Goal: Communication & Community: Share content

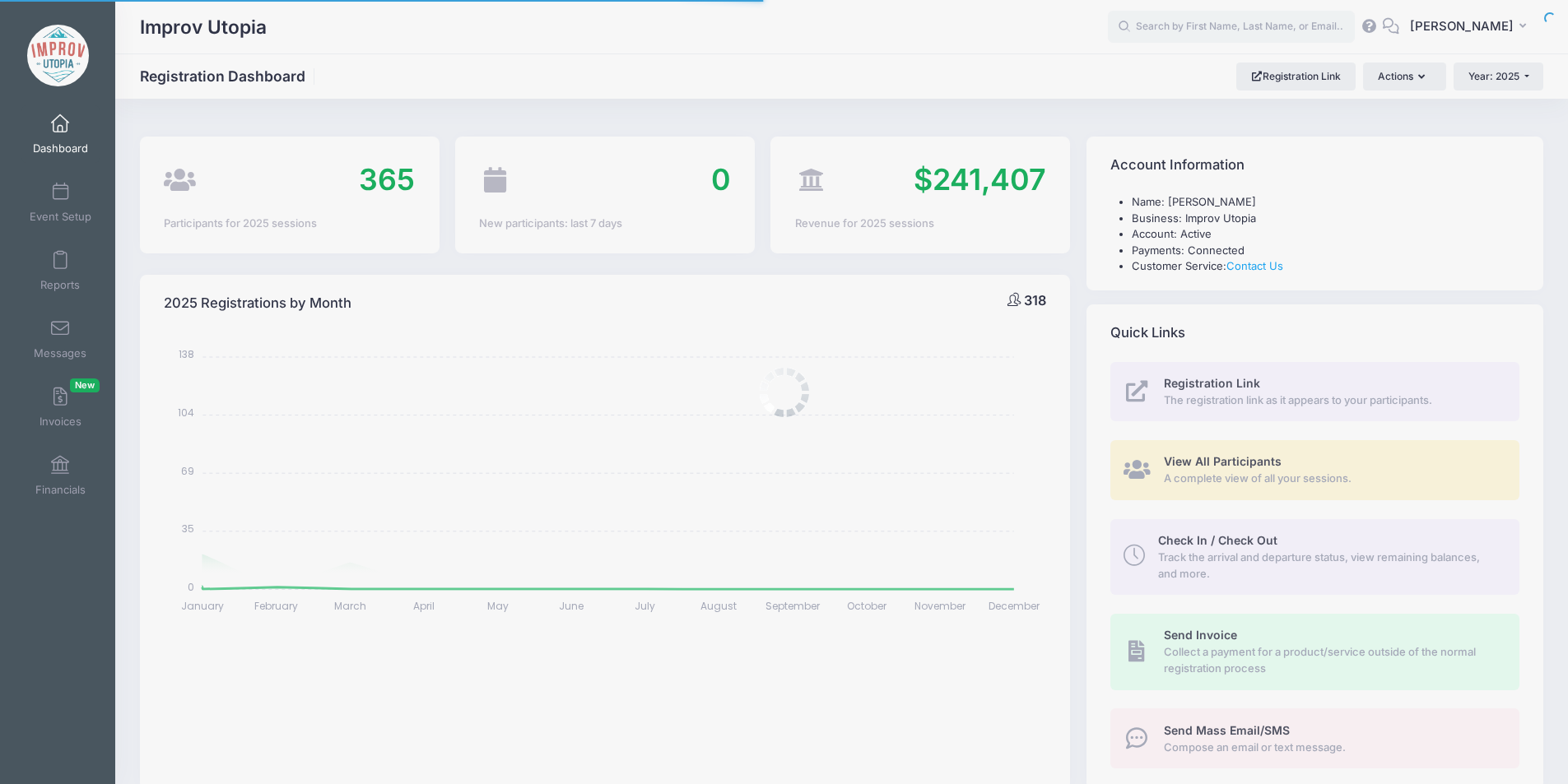
select select
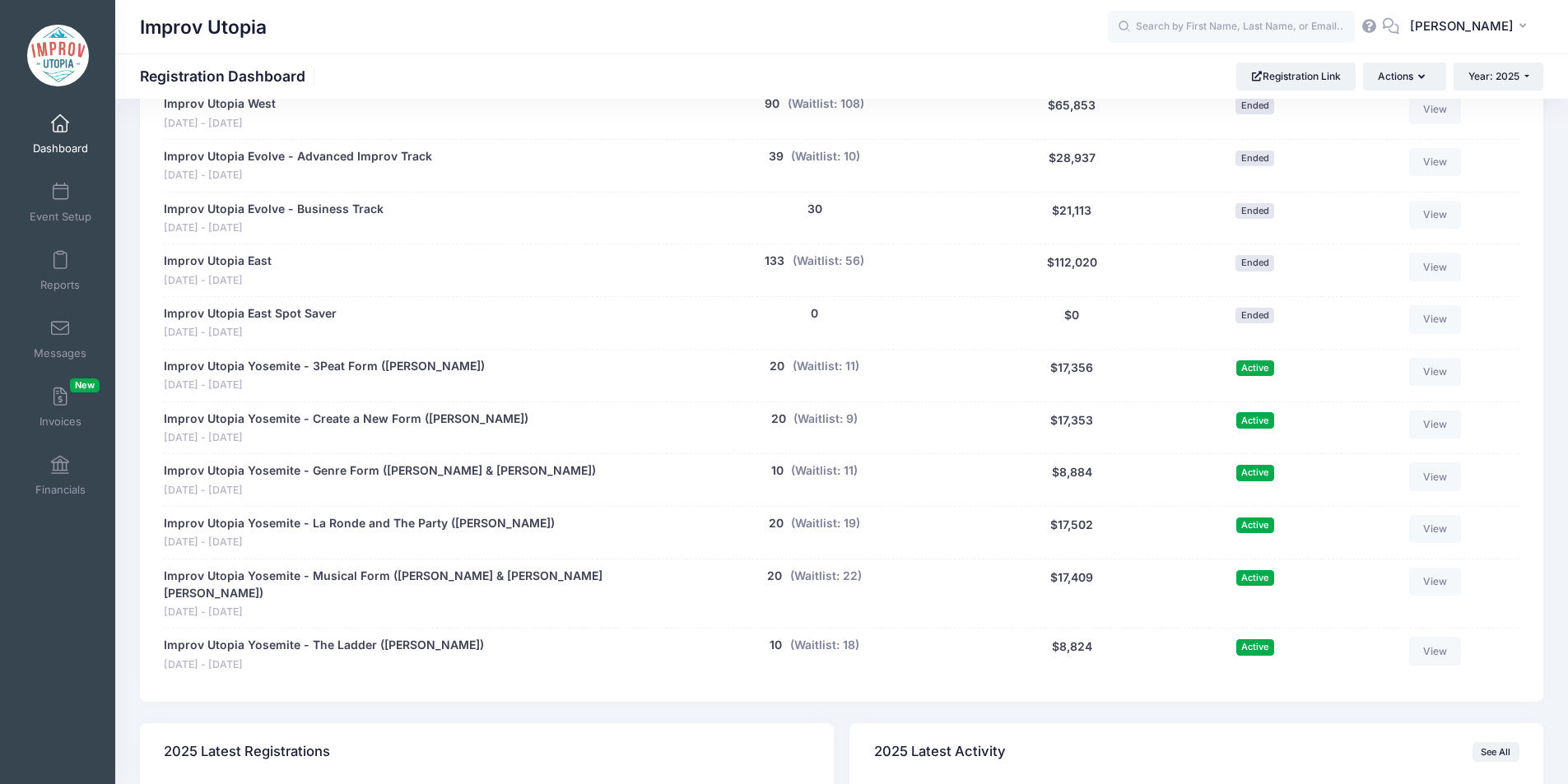
scroll to position [841, 0]
click at [62, 338] on link "Messages" at bounding box center [61, 339] width 78 height 58
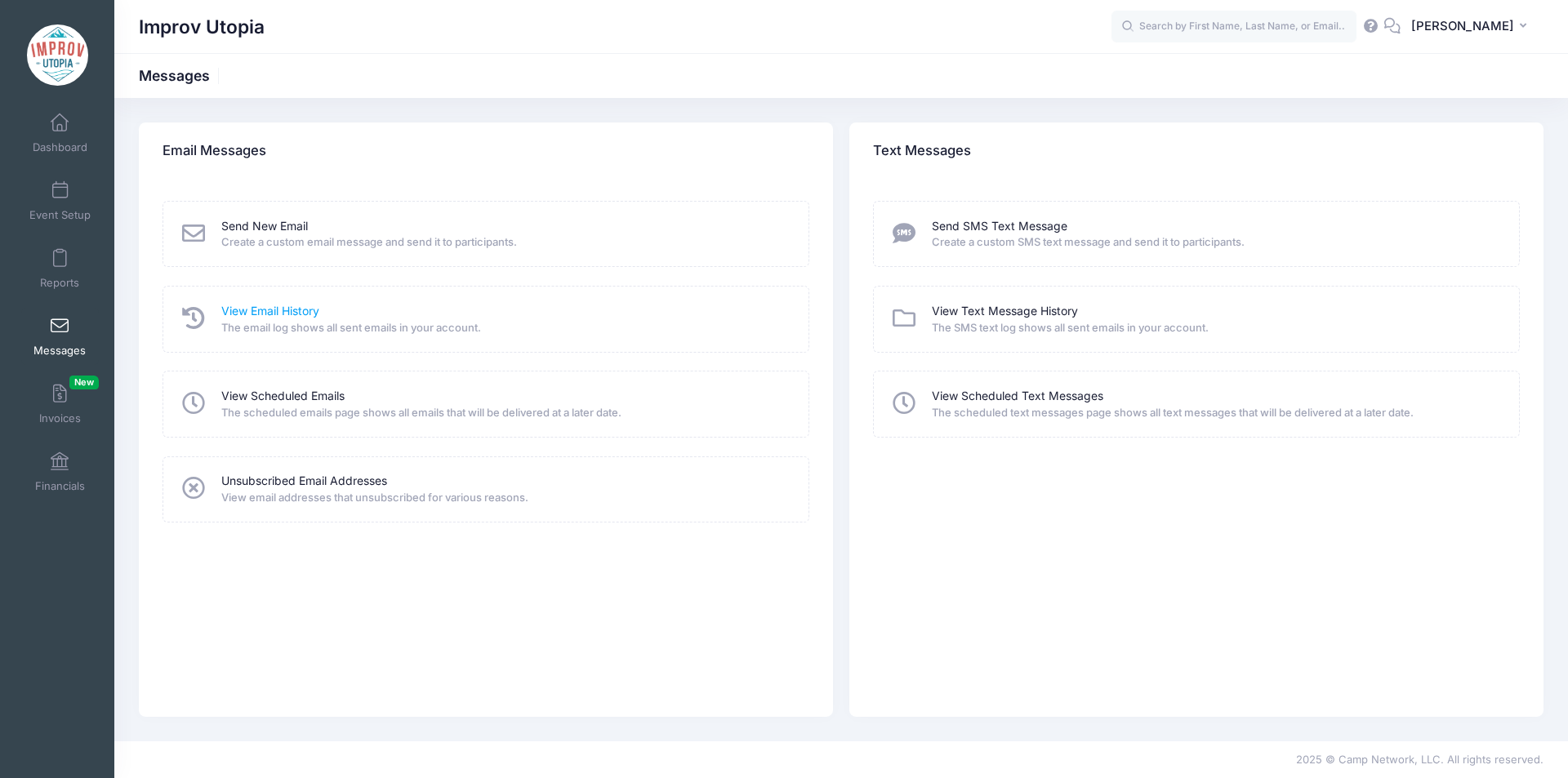
click at [258, 309] on link "View Email History" at bounding box center [269, 311] width 98 height 17
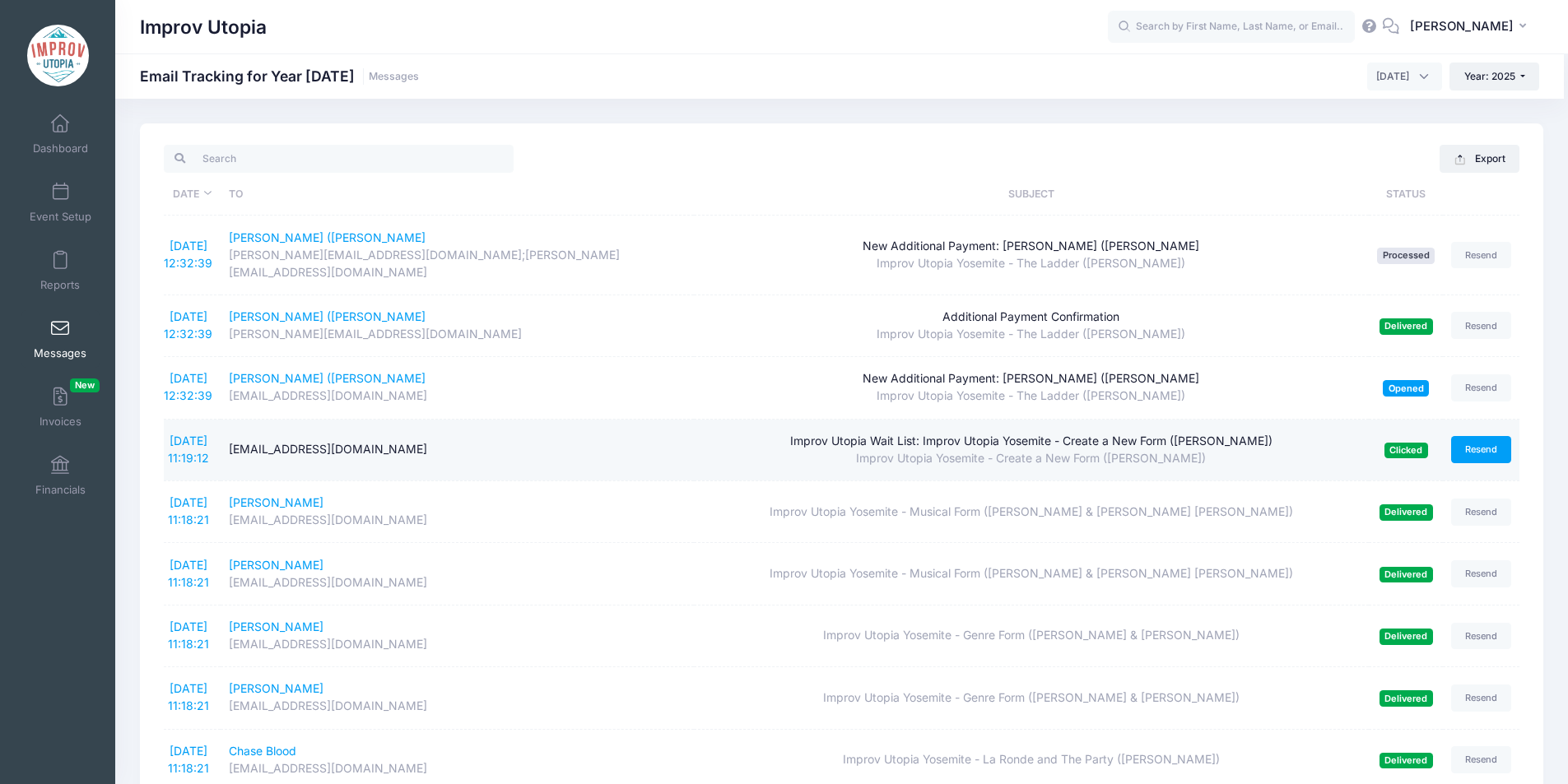
click at [1475, 436] on link "Resend" at bounding box center [1481, 449] width 61 height 27
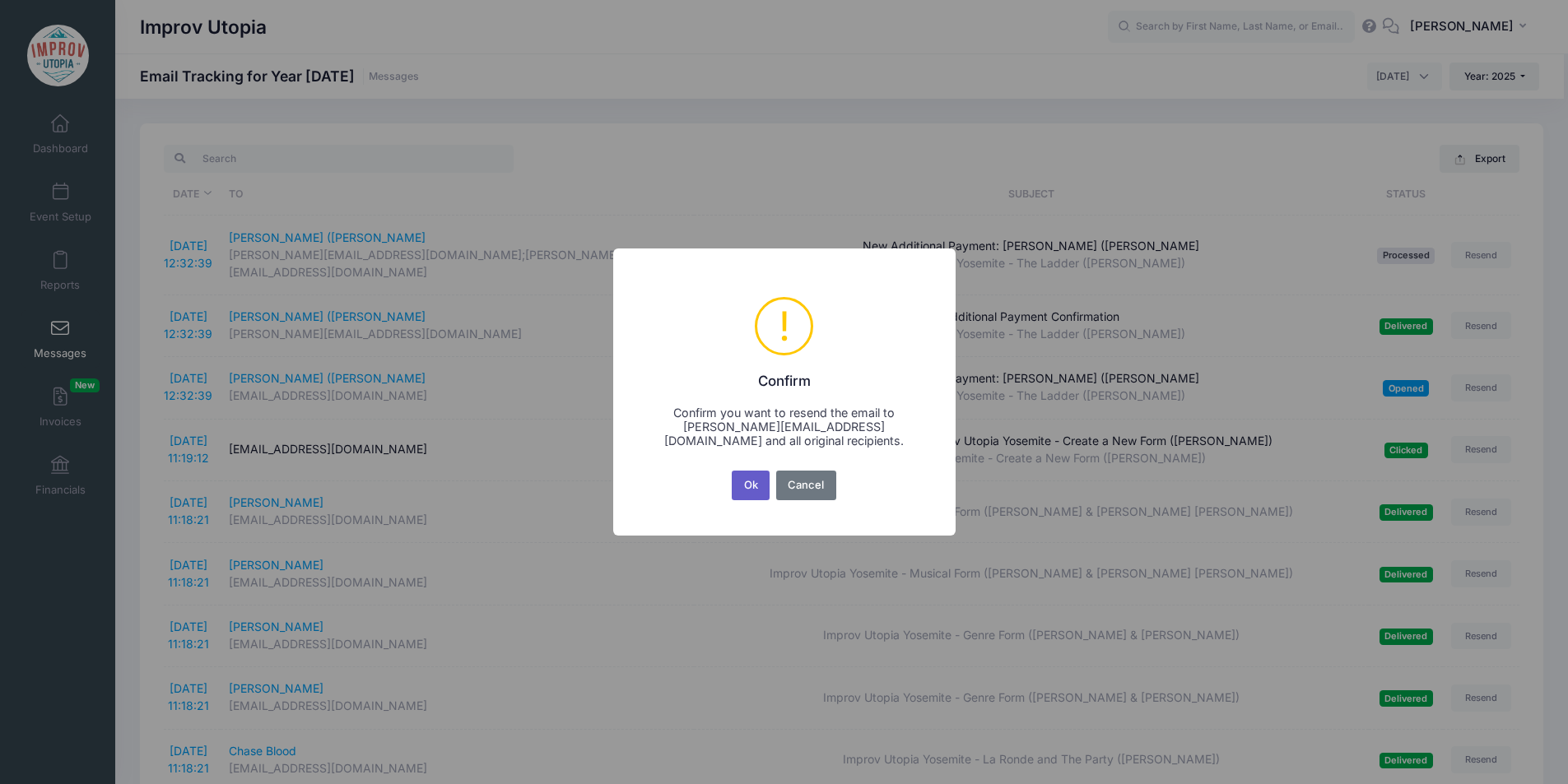
click at [750, 484] on button "Ok" at bounding box center [750, 486] width 38 height 30
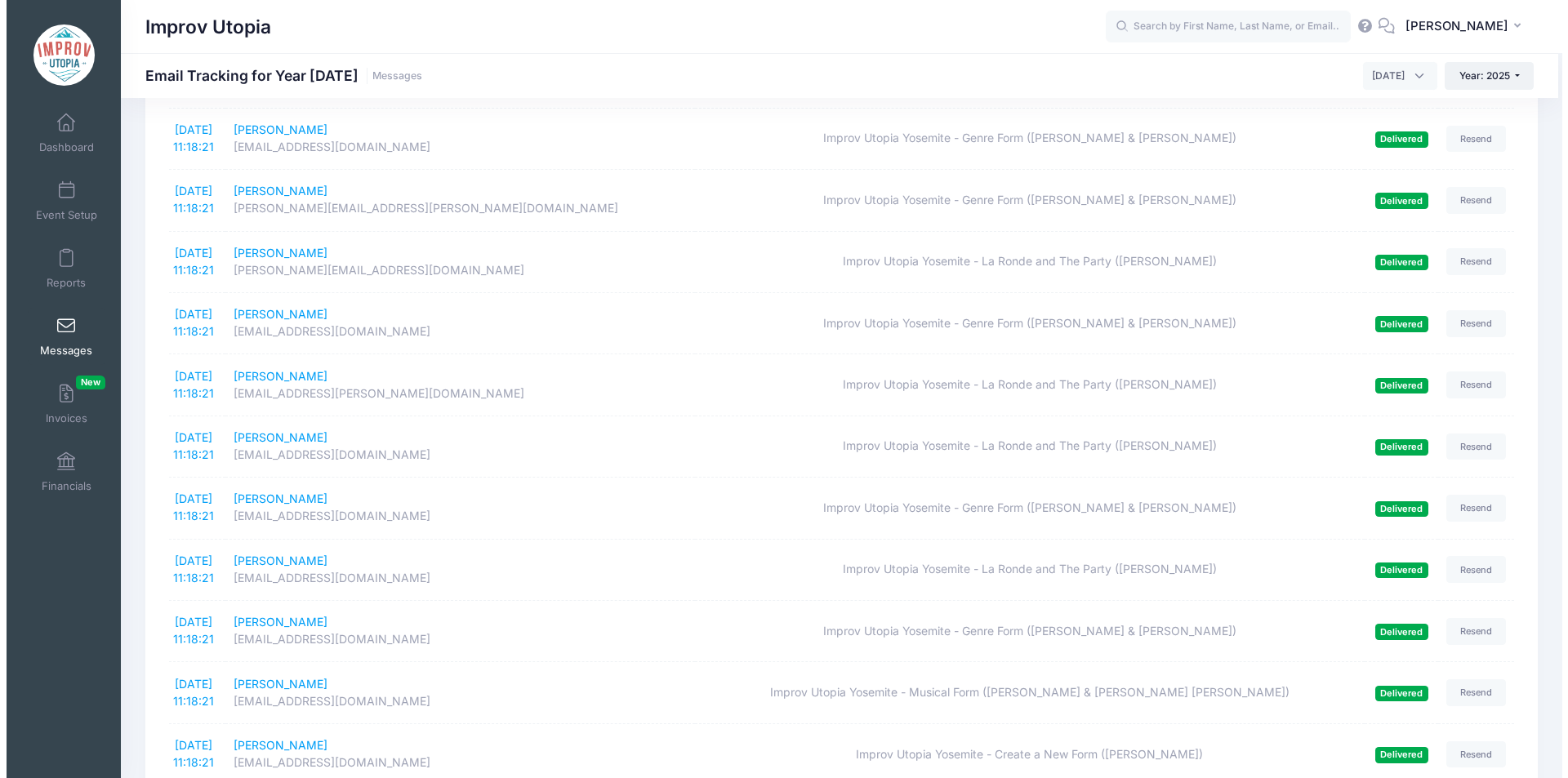
scroll to position [2649, 0]
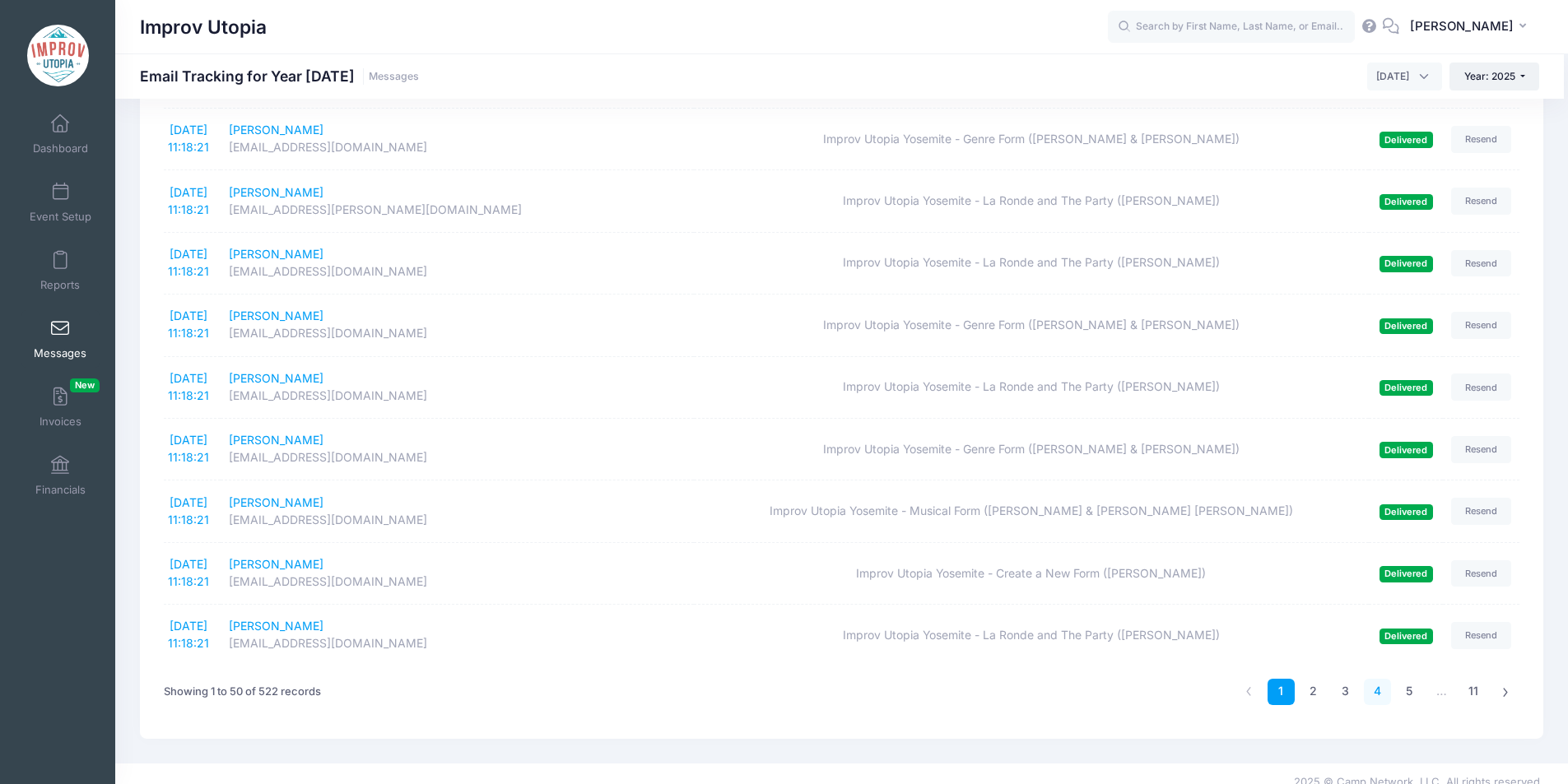
click at [1374, 679] on link "4" at bounding box center [1377, 692] width 27 height 27
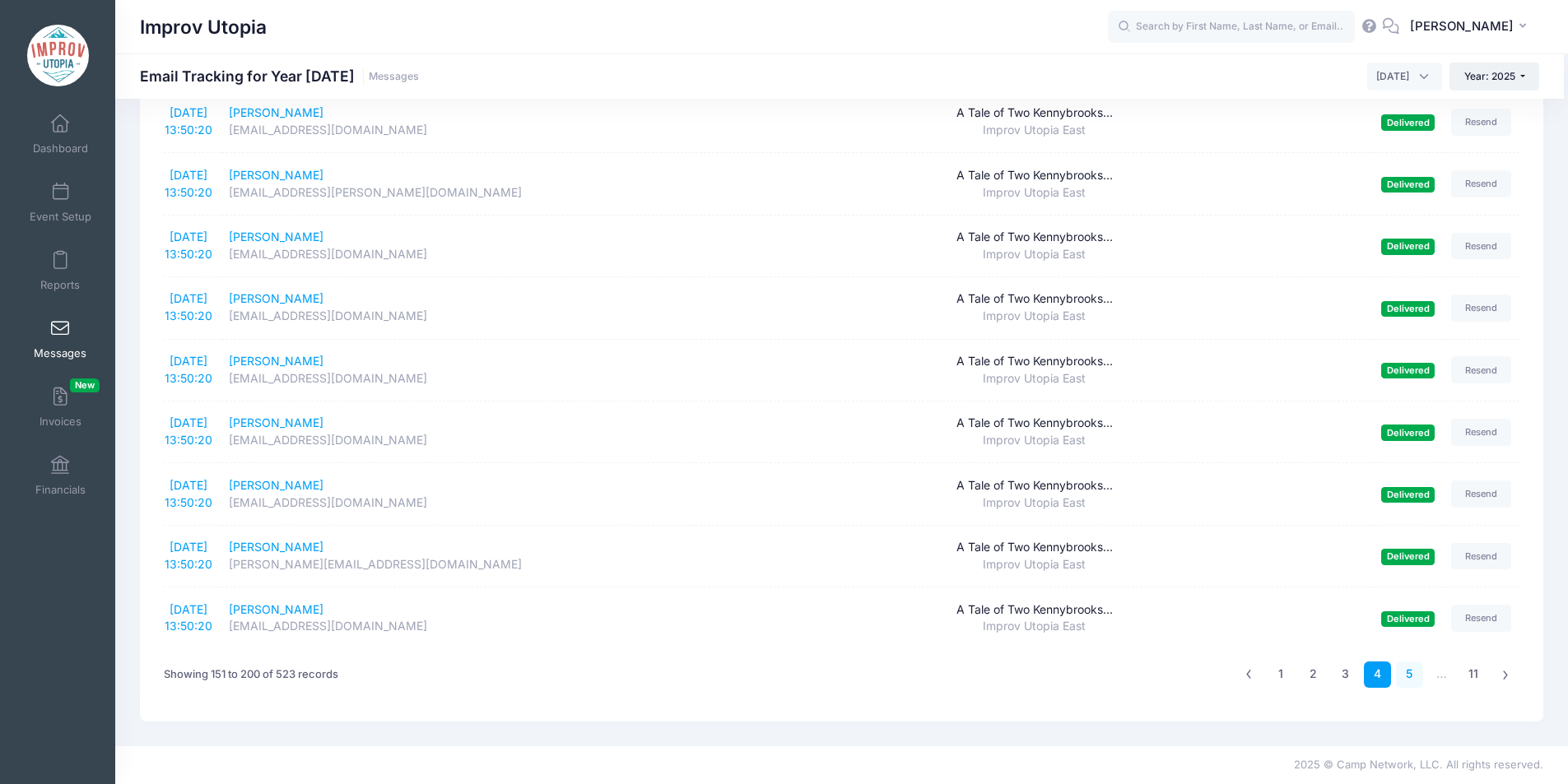
click at [1414, 678] on link "5" at bounding box center [1409, 675] width 27 height 27
click at [1414, 678] on link "6" at bounding box center [1409, 675] width 27 height 27
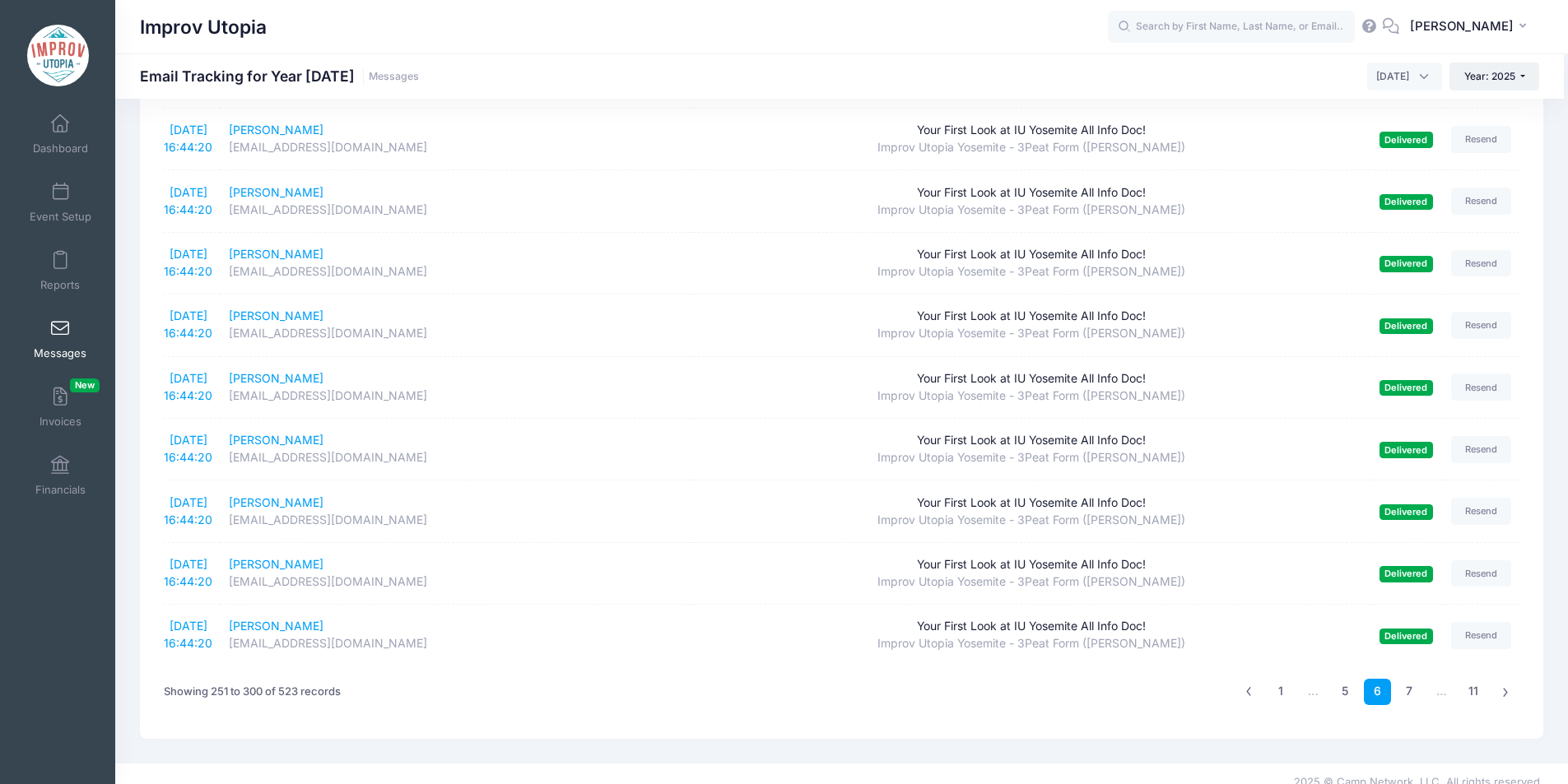
click at [1414, 679] on link "7" at bounding box center [1409, 692] width 27 height 27
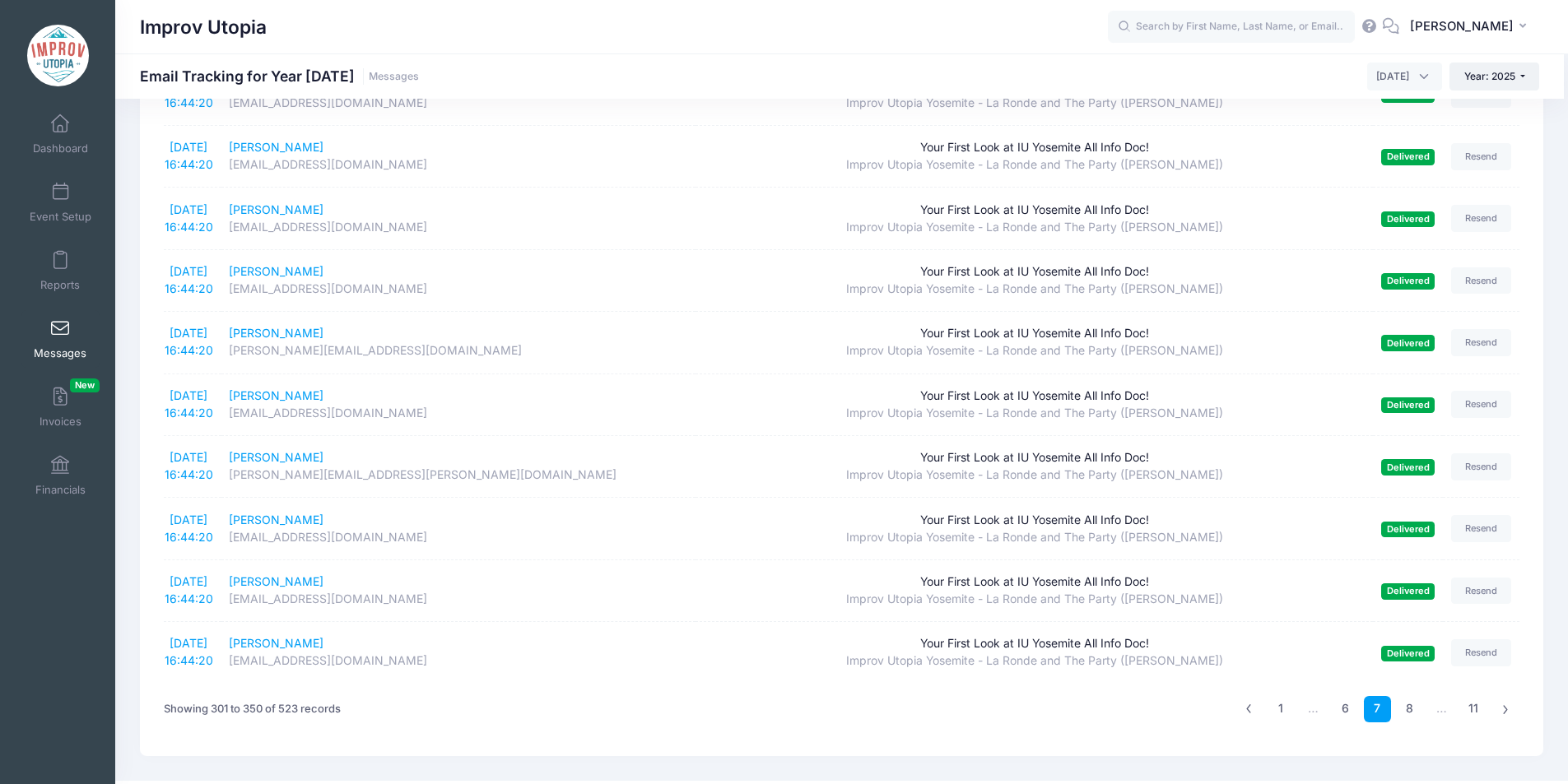
click at [1414, 697] on link "8" at bounding box center [1409, 709] width 27 height 27
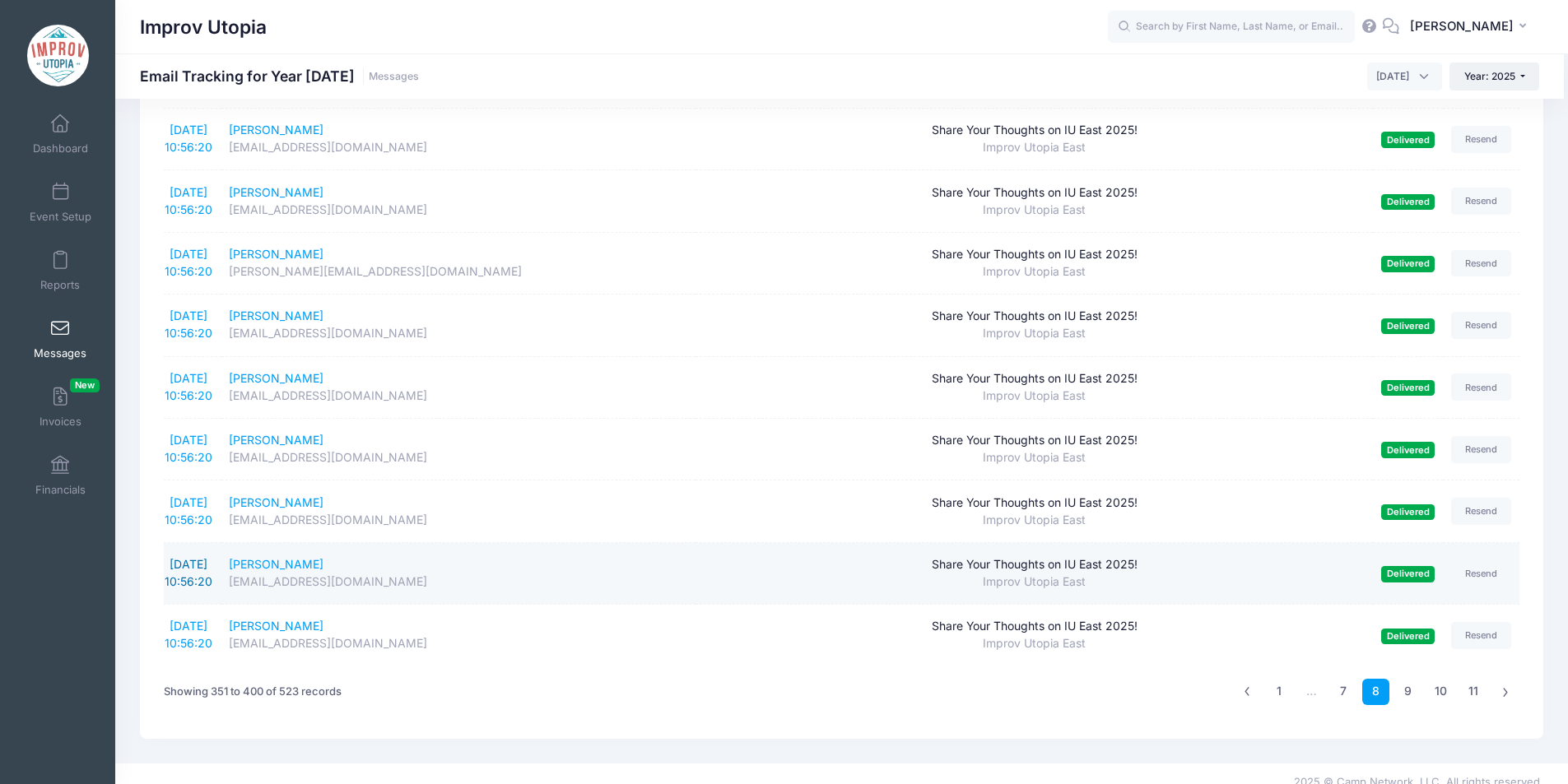
click at [213, 557] on link "9/4/2025 10:56:20" at bounding box center [189, 572] width 48 height 31
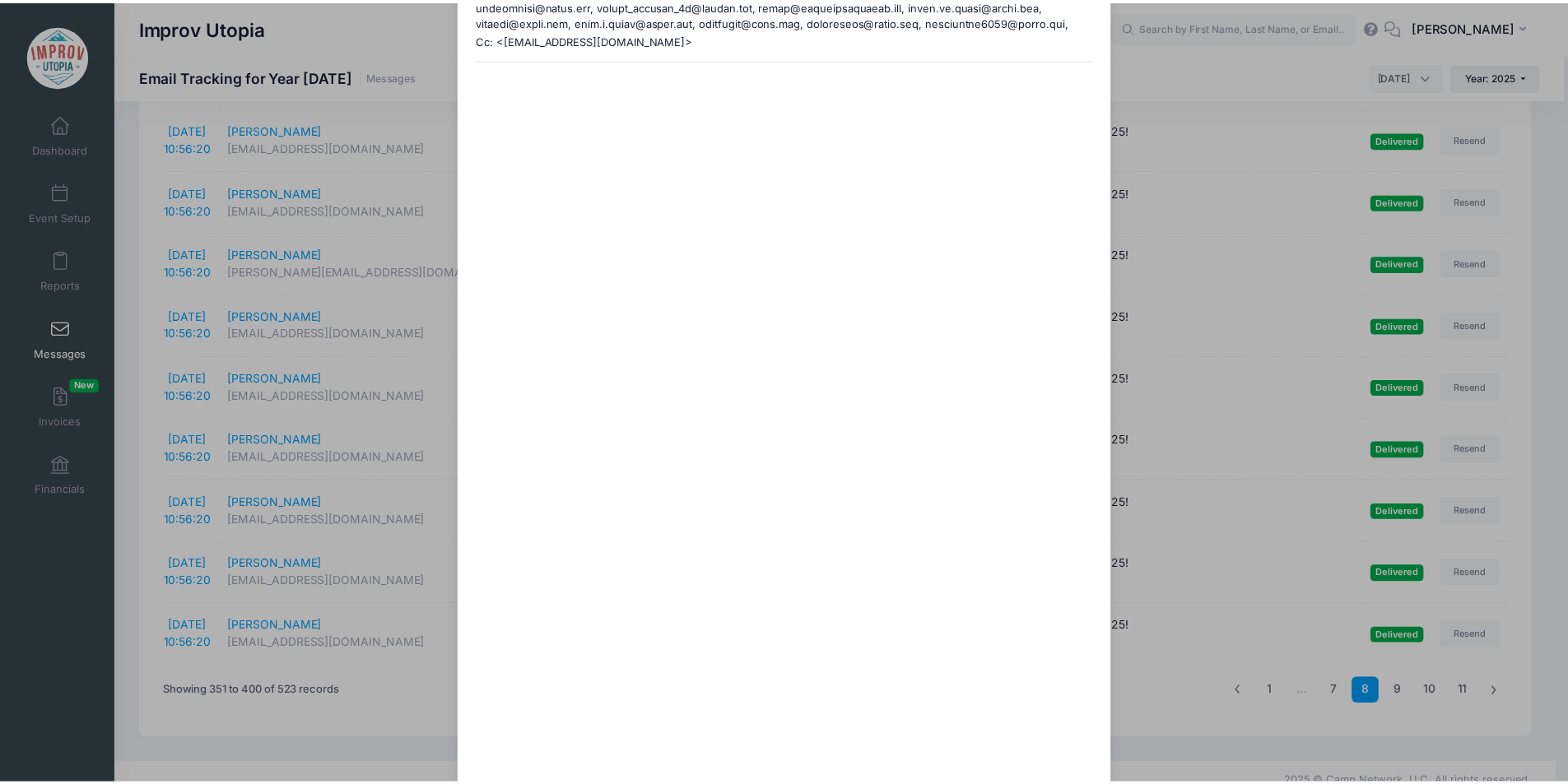
scroll to position [167, 0]
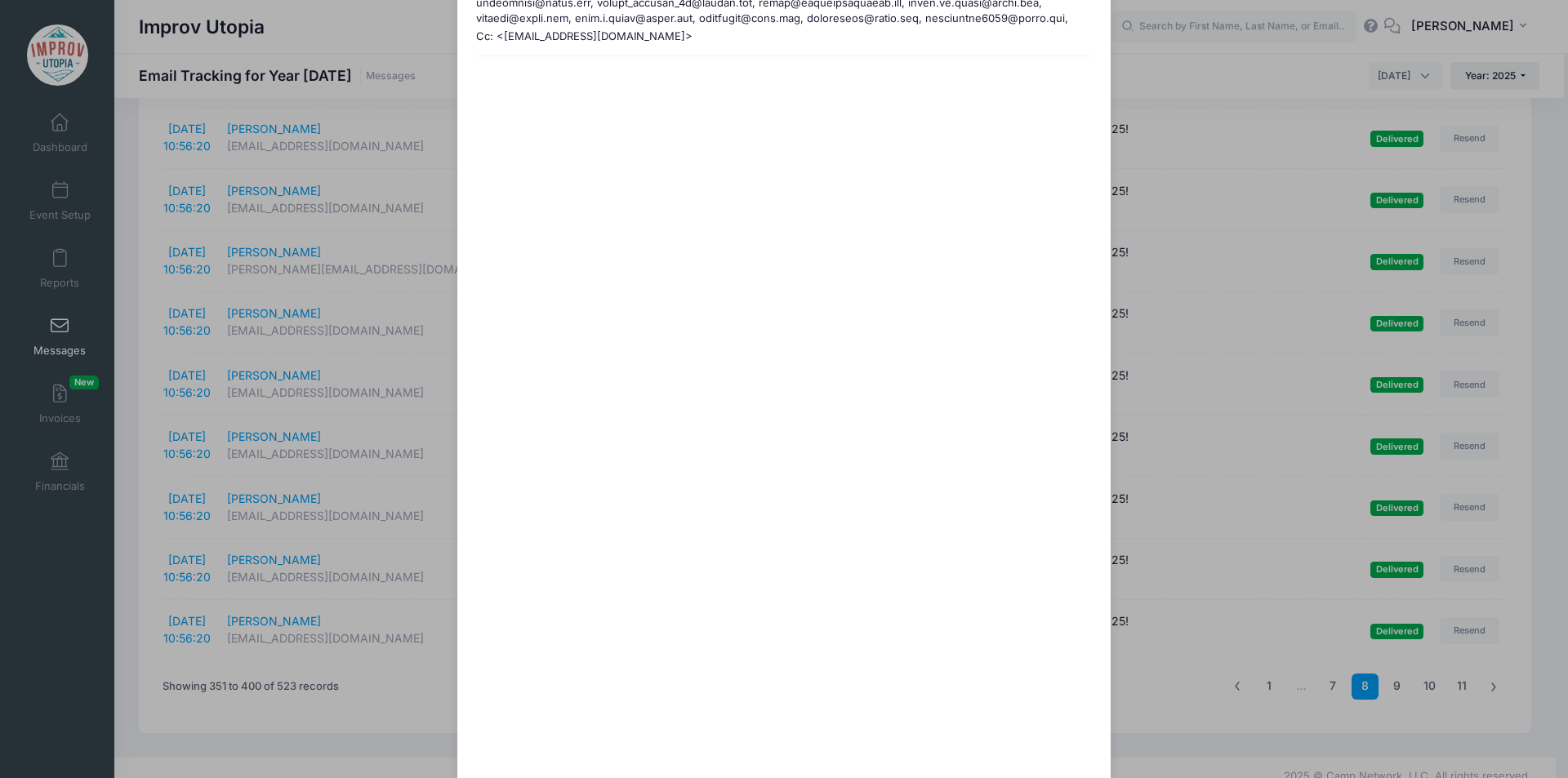
click at [383, 243] on div "Share Your Thoughts on IU East 2025! Sent: 9/4/2025 10:56:19 Delivered on 12/31…" at bounding box center [784, 389] width 1568 height 778
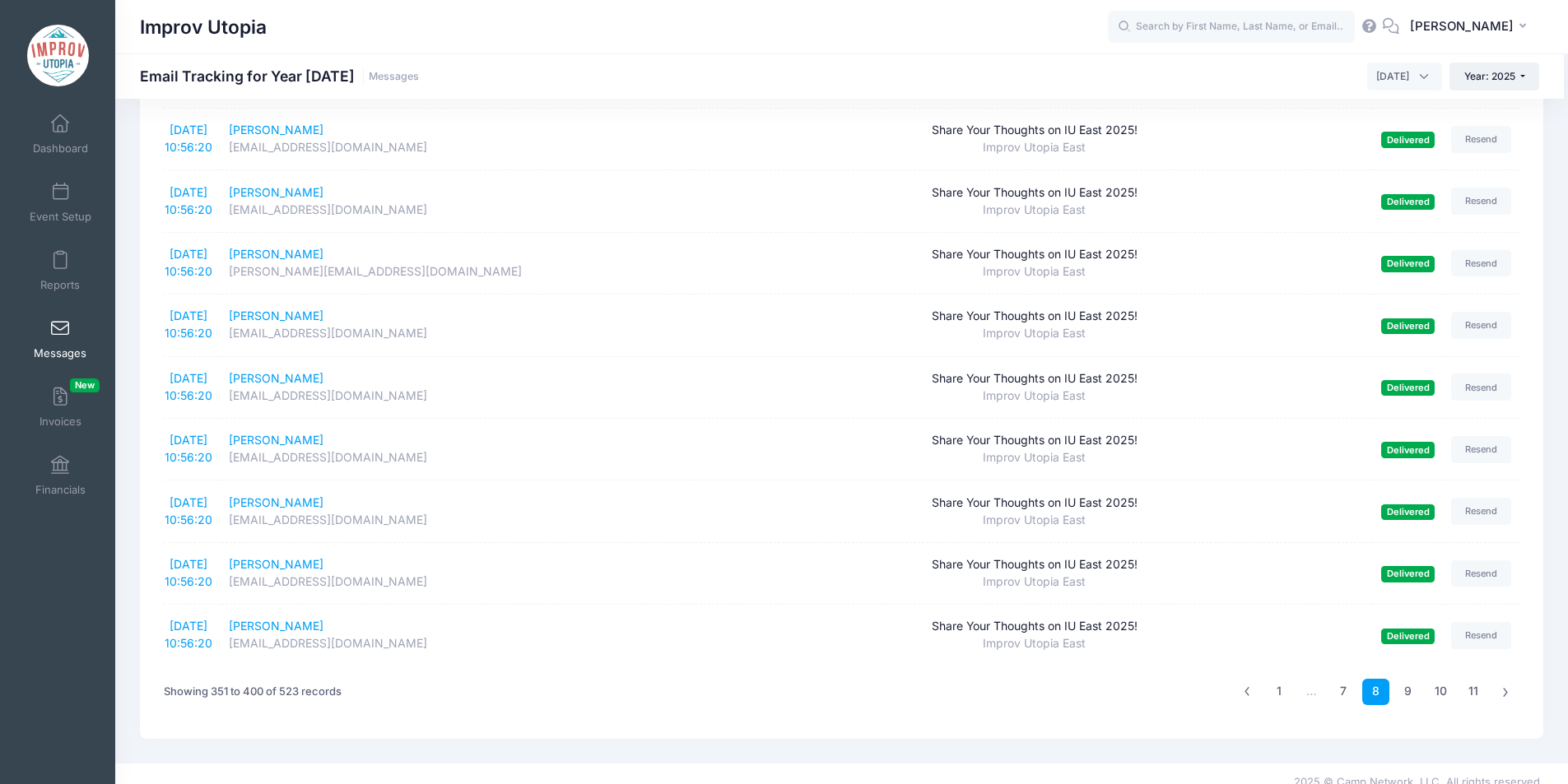
click at [45, 344] on link "Messages" at bounding box center [61, 339] width 78 height 58
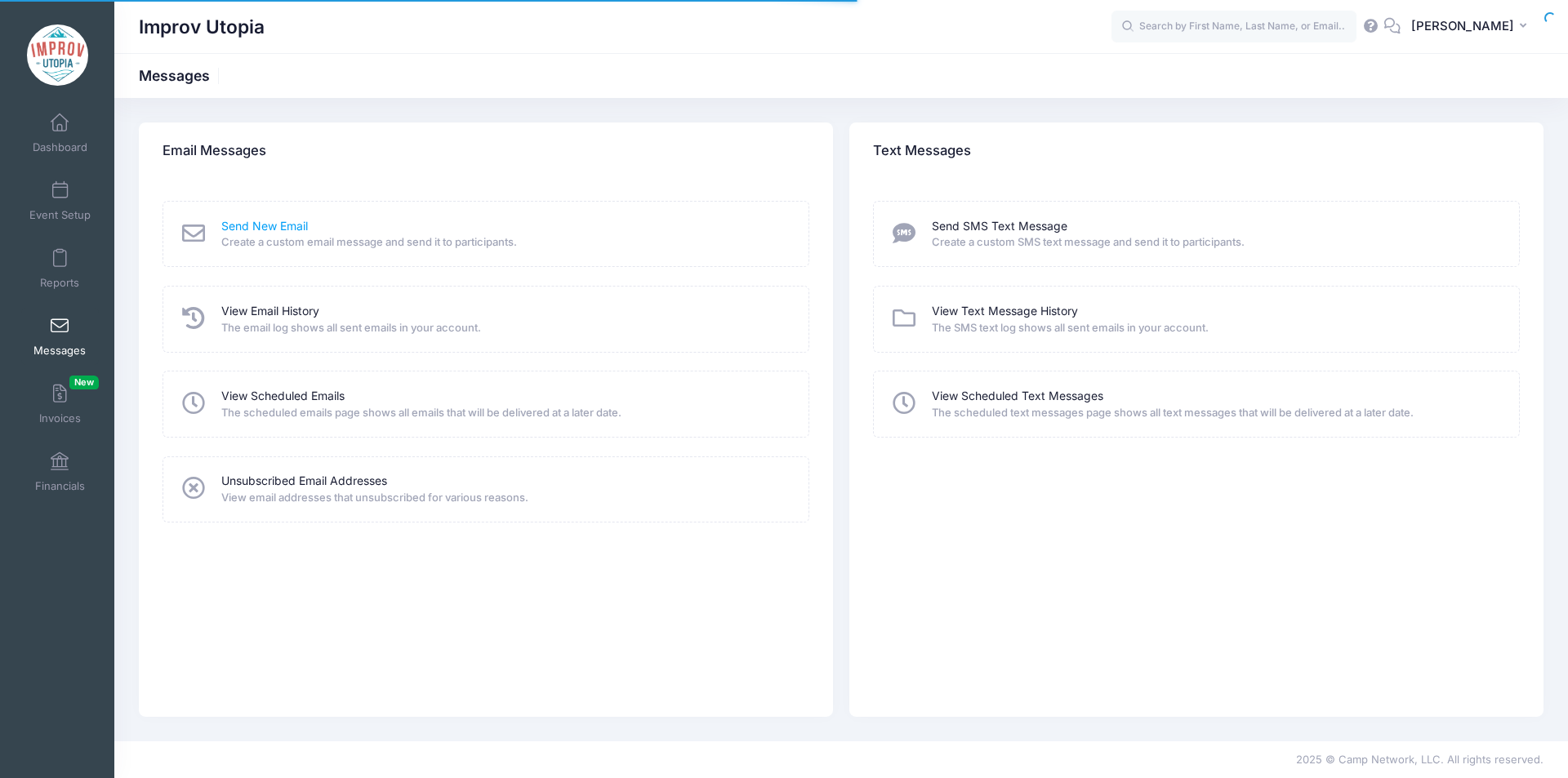
click at [268, 224] on link "Send New Email" at bounding box center [264, 226] width 87 height 17
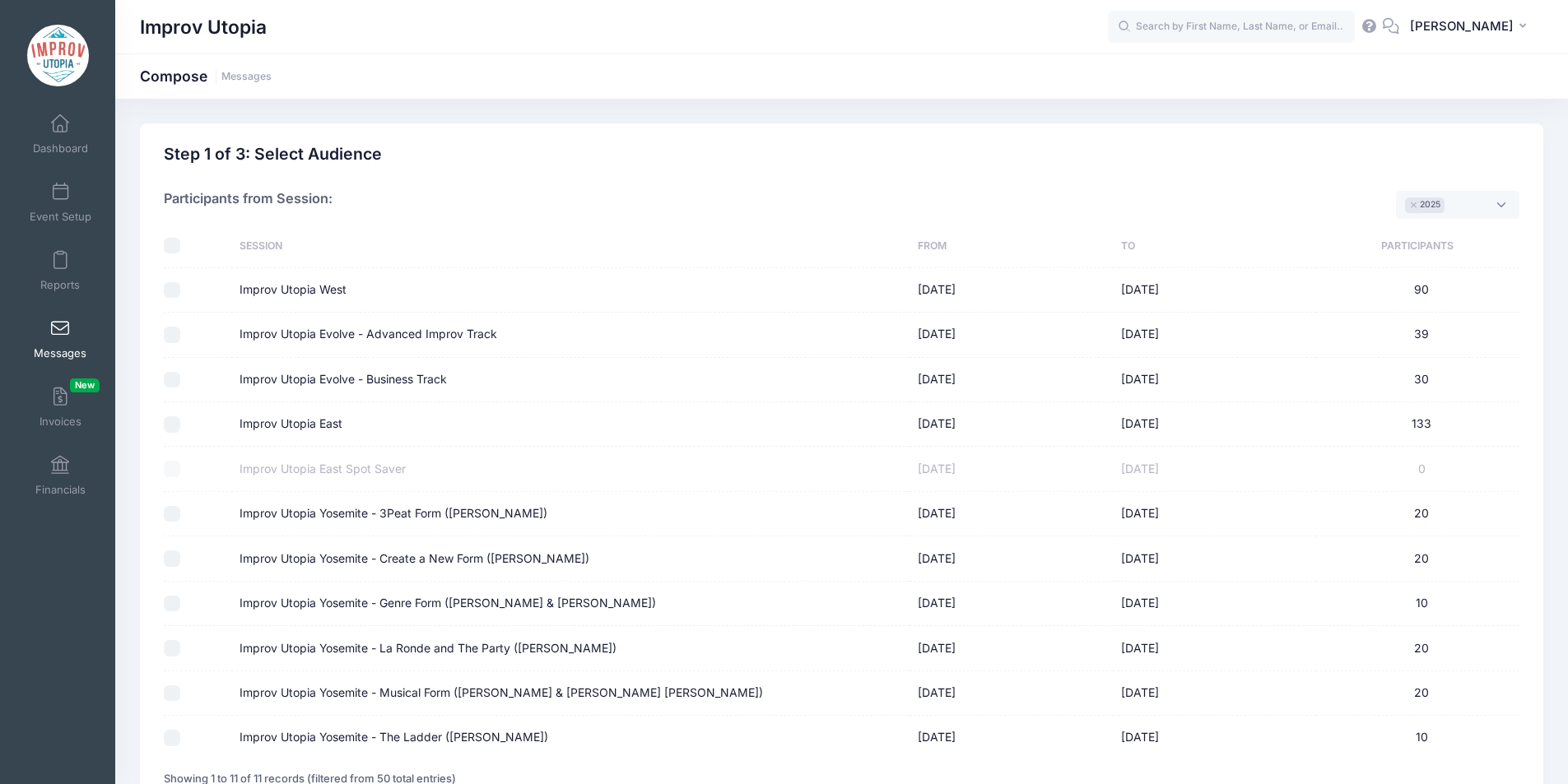
click at [172, 419] on input "Improv Utopia East" at bounding box center [172, 424] width 17 height 17
checkbox input "true"
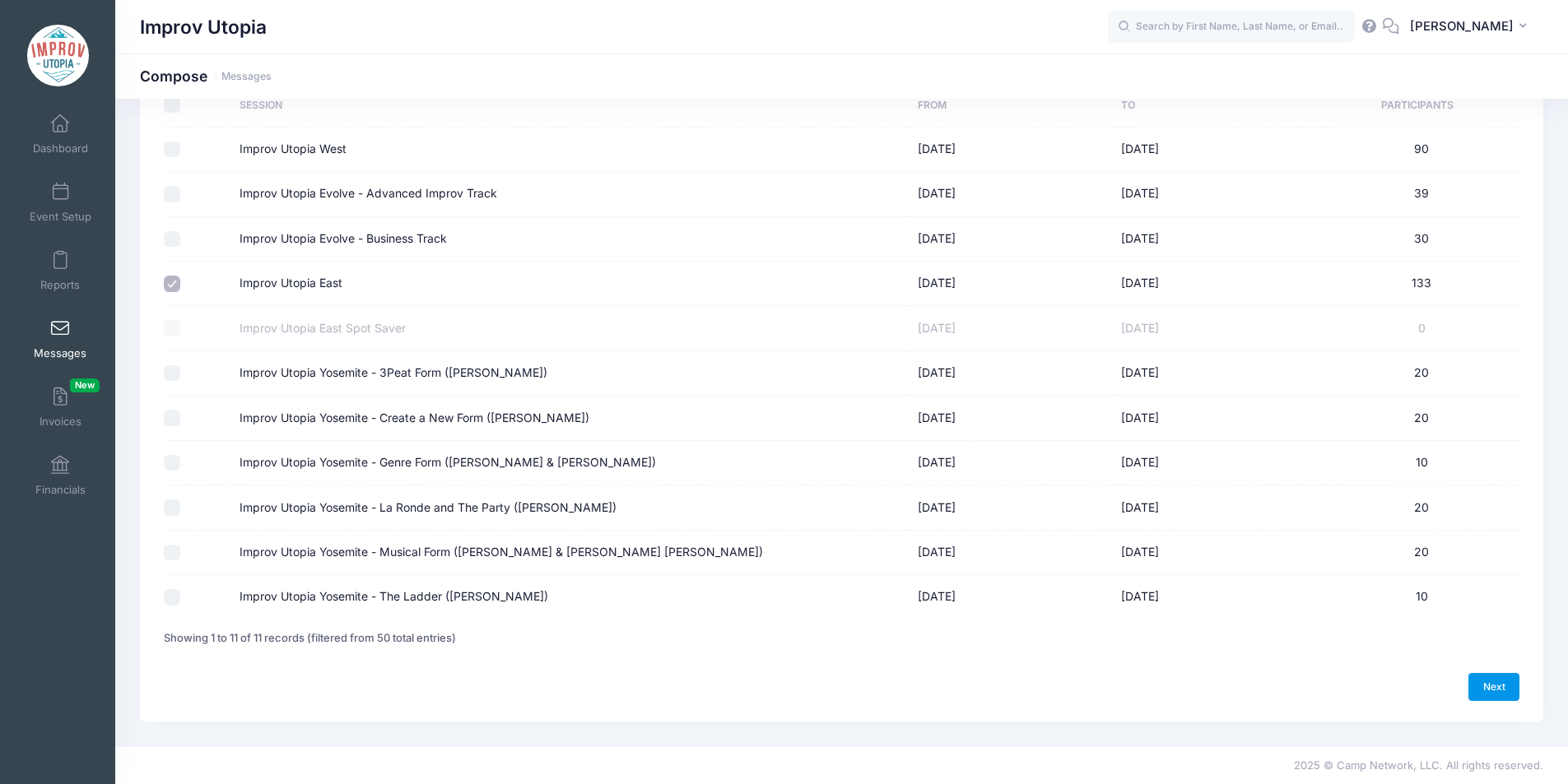
click at [1493, 685] on link "Next" at bounding box center [1493, 688] width 51 height 28
select select "50"
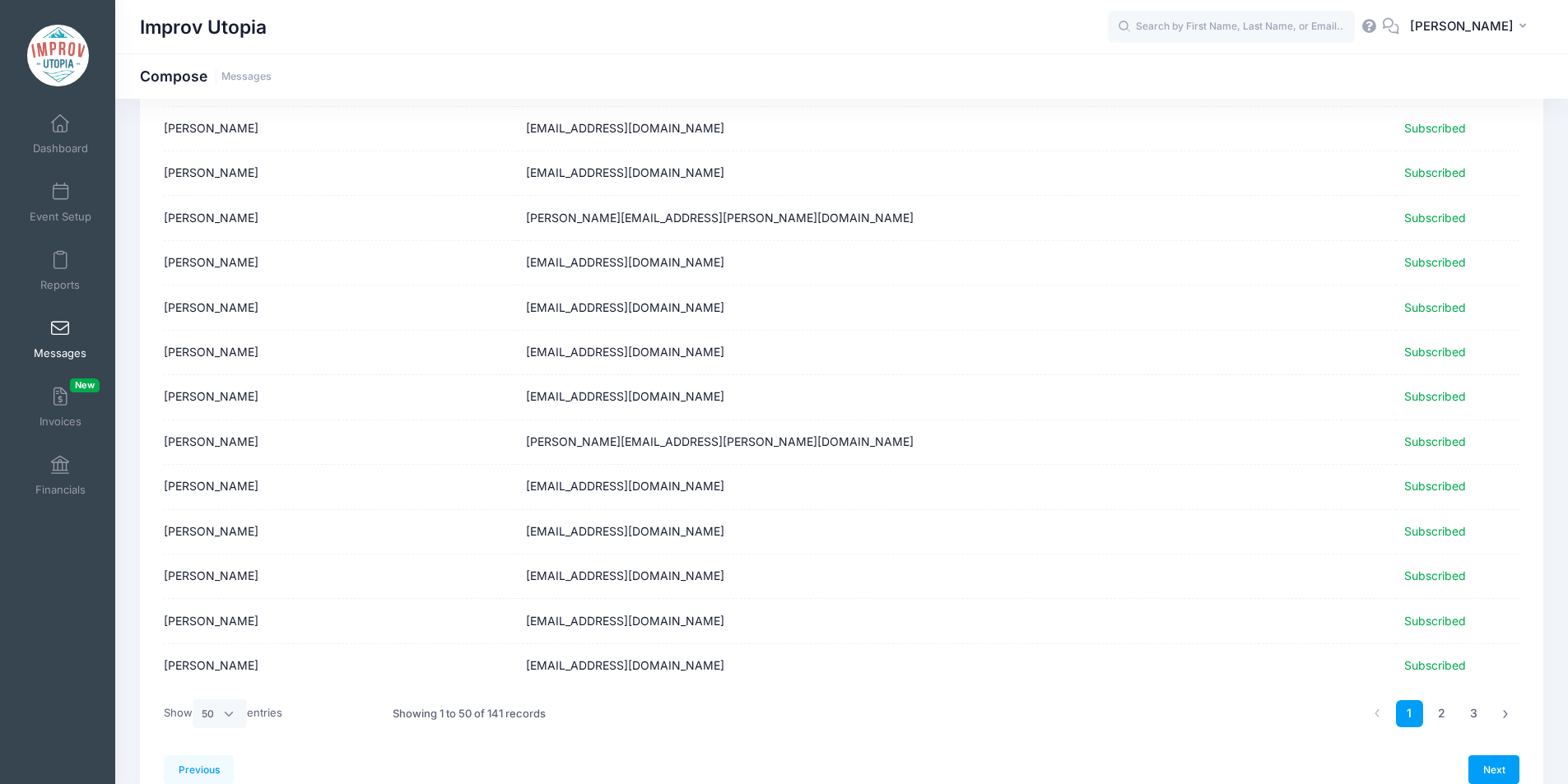
scroll to position [1881, 0]
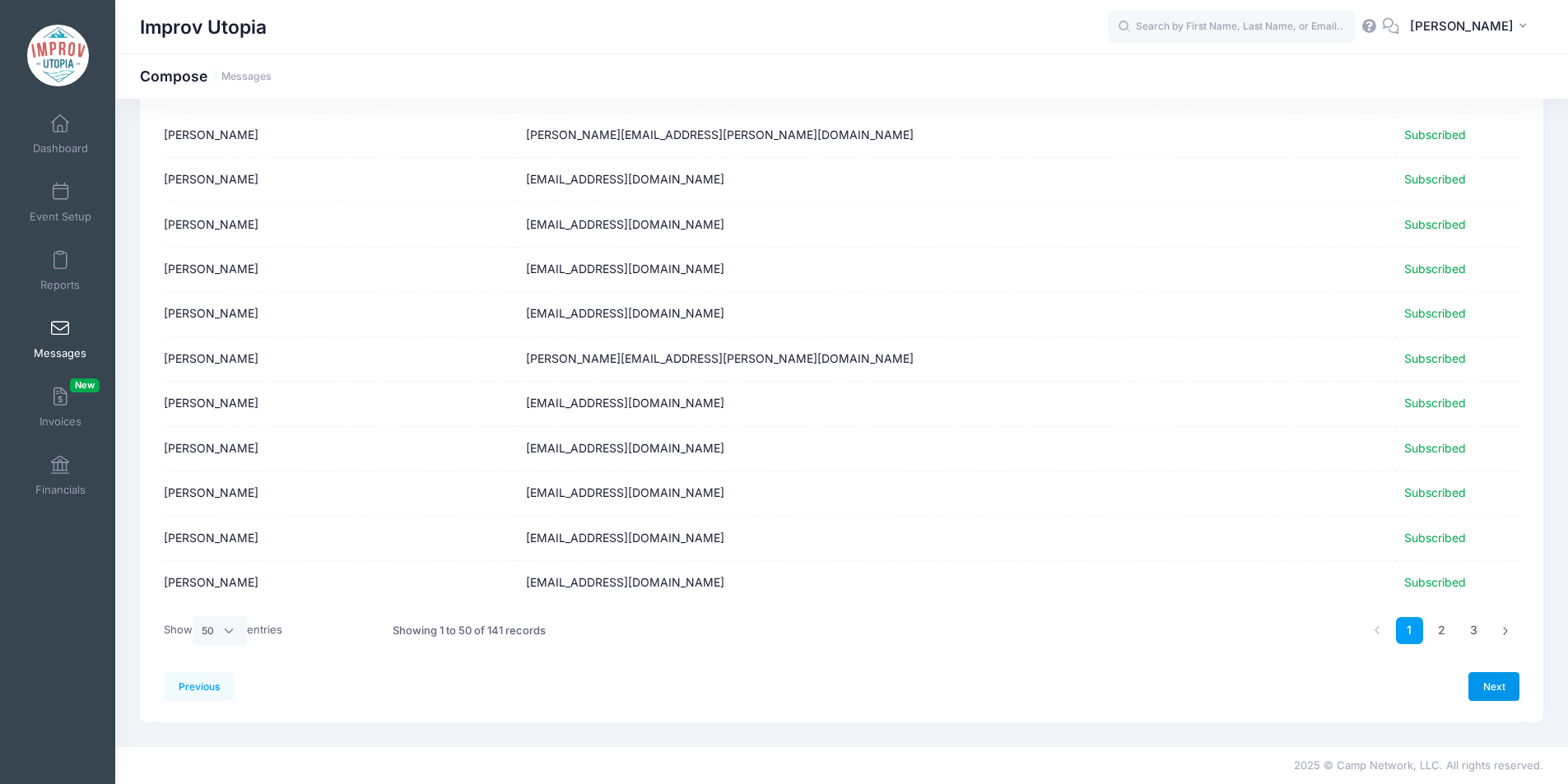
click at [1492, 680] on link "Next" at bounding box center [1493, 687] width 51 height 28
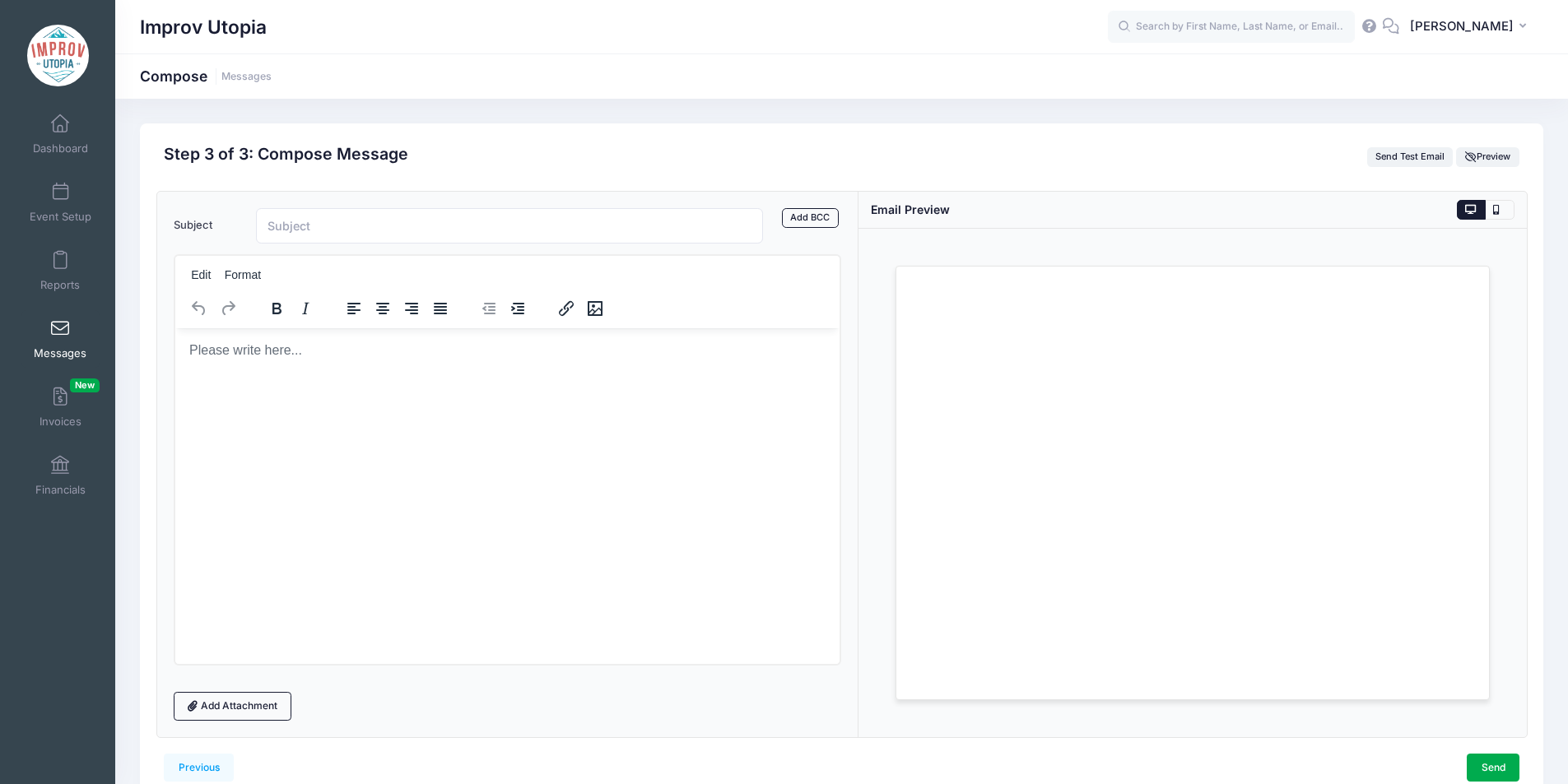
scroll to position [0, 0]
click at [525, 372] on html at bounding box center [507, 350] width 665 height 45
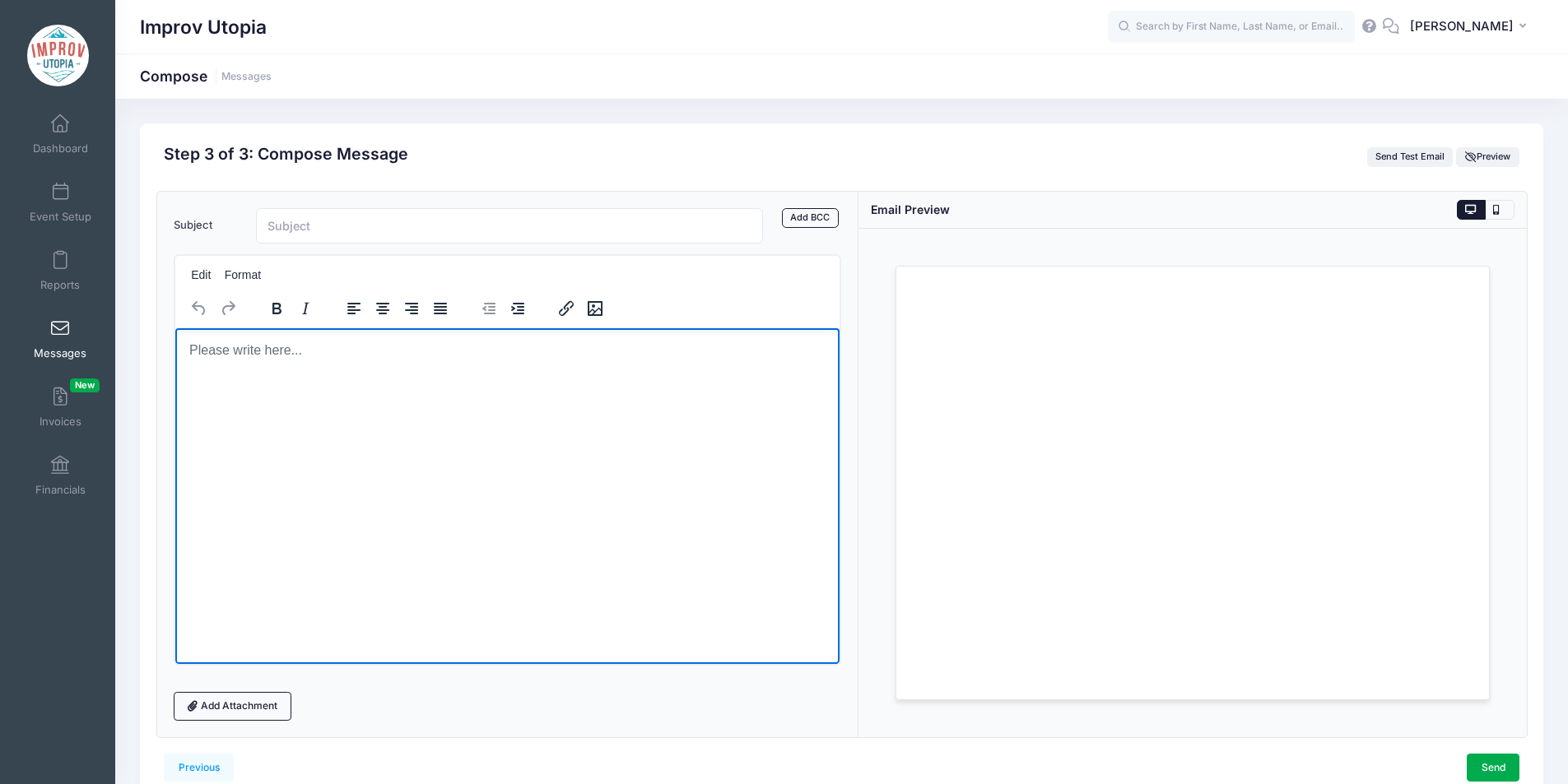
paste body "Rich Text Area. Press ALT-0 for help."
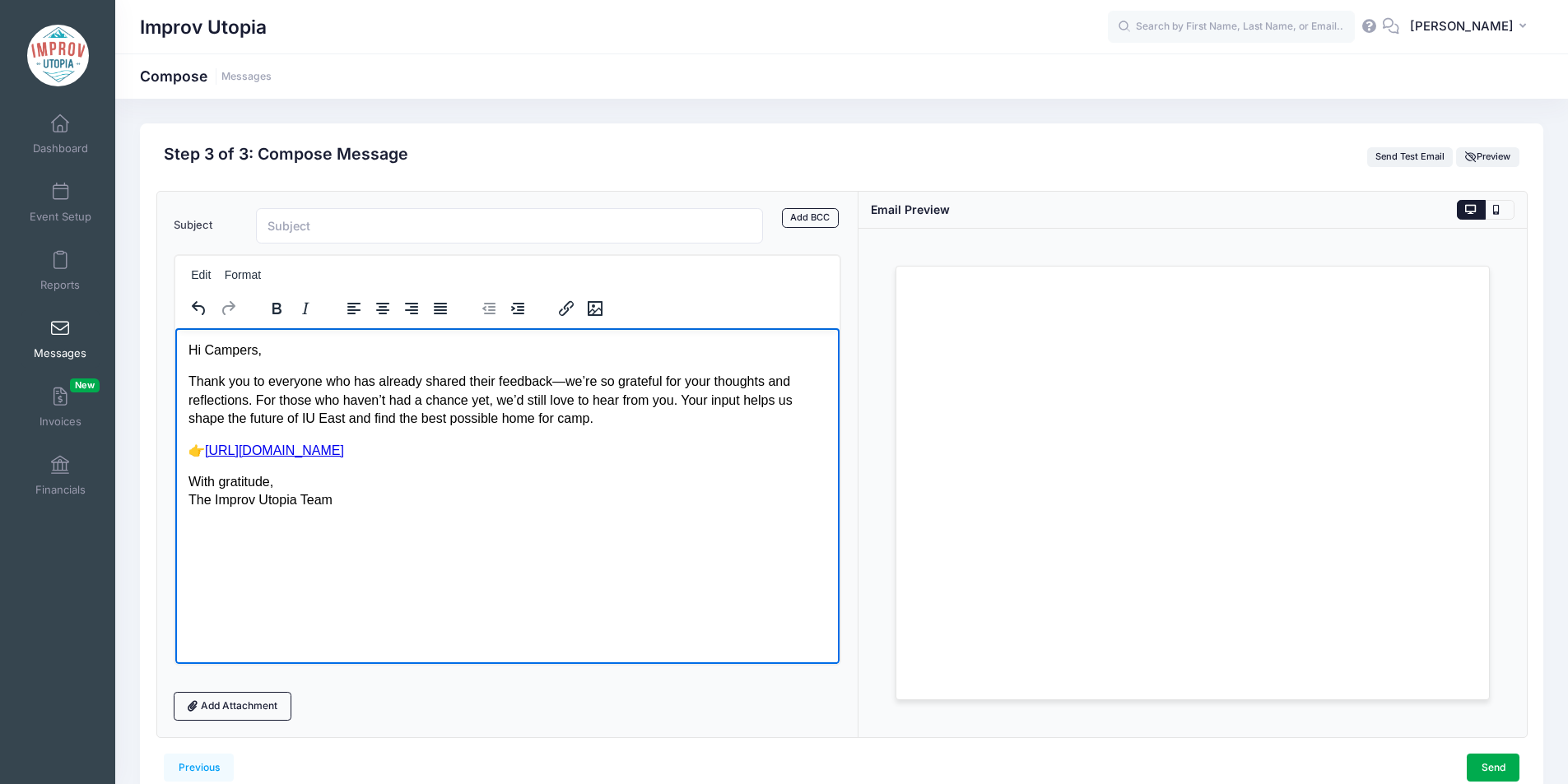
click at [559, 381] on p "Thank you to everyone who has already shared their feedback—we’re so grateful f…" at bounding box center [507, 398] width 639 height 55
click at [612, 460] on body "Hi Campers, Thank you to everyone who has already shared their feedback - we’re…" at bounding box center [507, 425] width 639 height 169
click at [515, 463] on body "Hi Campers, Thank you to everyone who has already shared their feedback - we’re…" at bounding box center [507, 425] width 639 height 169
click at [494, 490] on p "With gratitude, The Improv Utopia Team" at bounding box center [507, 490] width 639 height 37
click at [456, 500] on p "With gratitude, The Improv Utopia Team" at bounding box center [507, 490] width 639 height 37
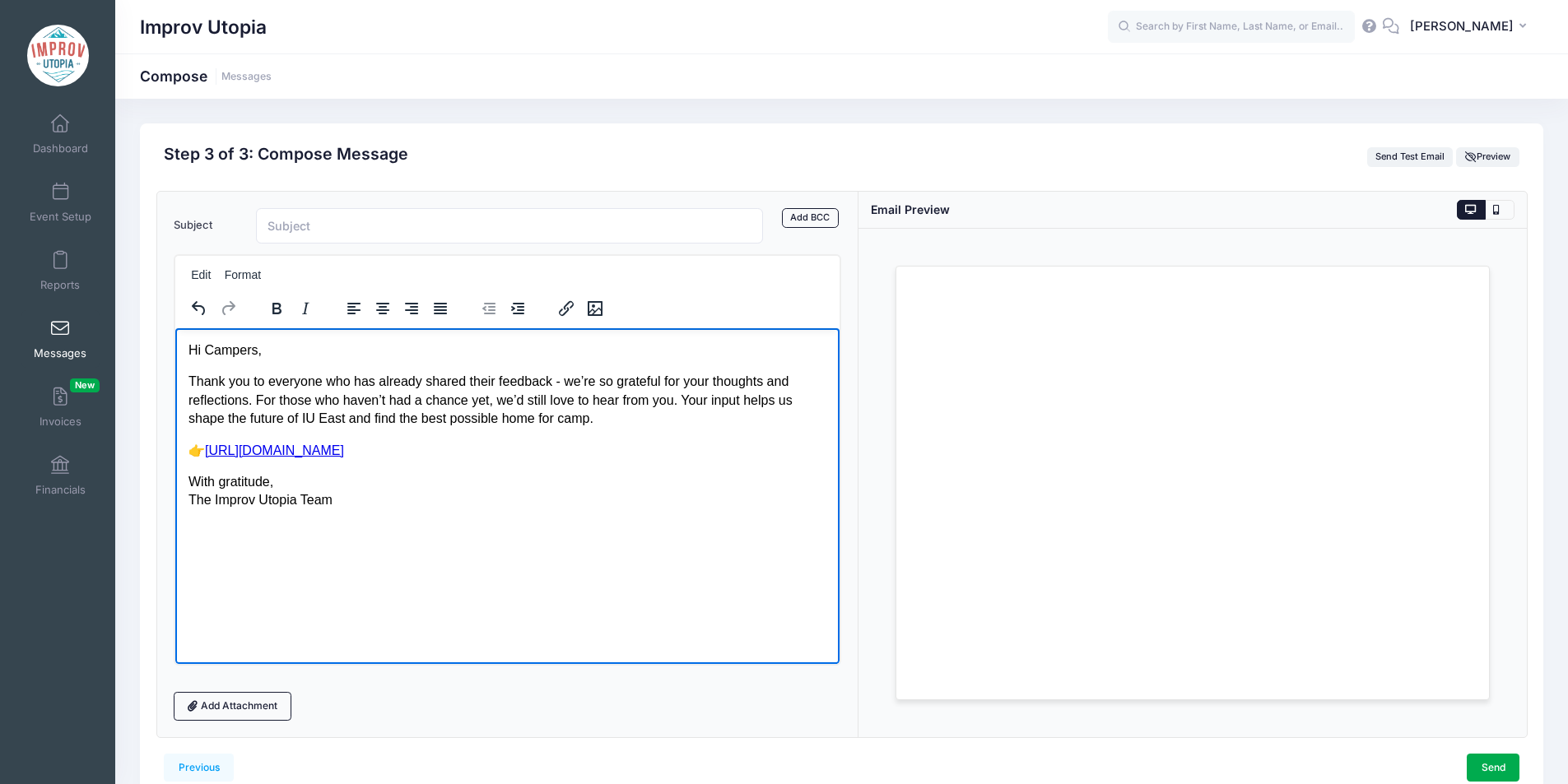
click at [443, 450] on p "👉 https://s.surveyplanet.com/qsk84vqx" at bounding box center [507, 450] width 639 height 18
click at [441, 450] on p "👉 https://s.surveyplanet.com/qsk84vqx﻿" at bounding box center [507, 450] width 639 height 18
click at [212, 449] on link "https://s.surveyplanet.com/qsk84vqx﻿" at bounding box center [273, 450] width 139 height 14
click at [483, 450] on p "👉 https://s.surveyplanet.com/qsk84vqx" at bounding box center [507, 450] width 639 height 18
click at [521, 496] on p "With gratitude, The Improv Utopia Team" at bounding box center [507, 490] width 639 height 37
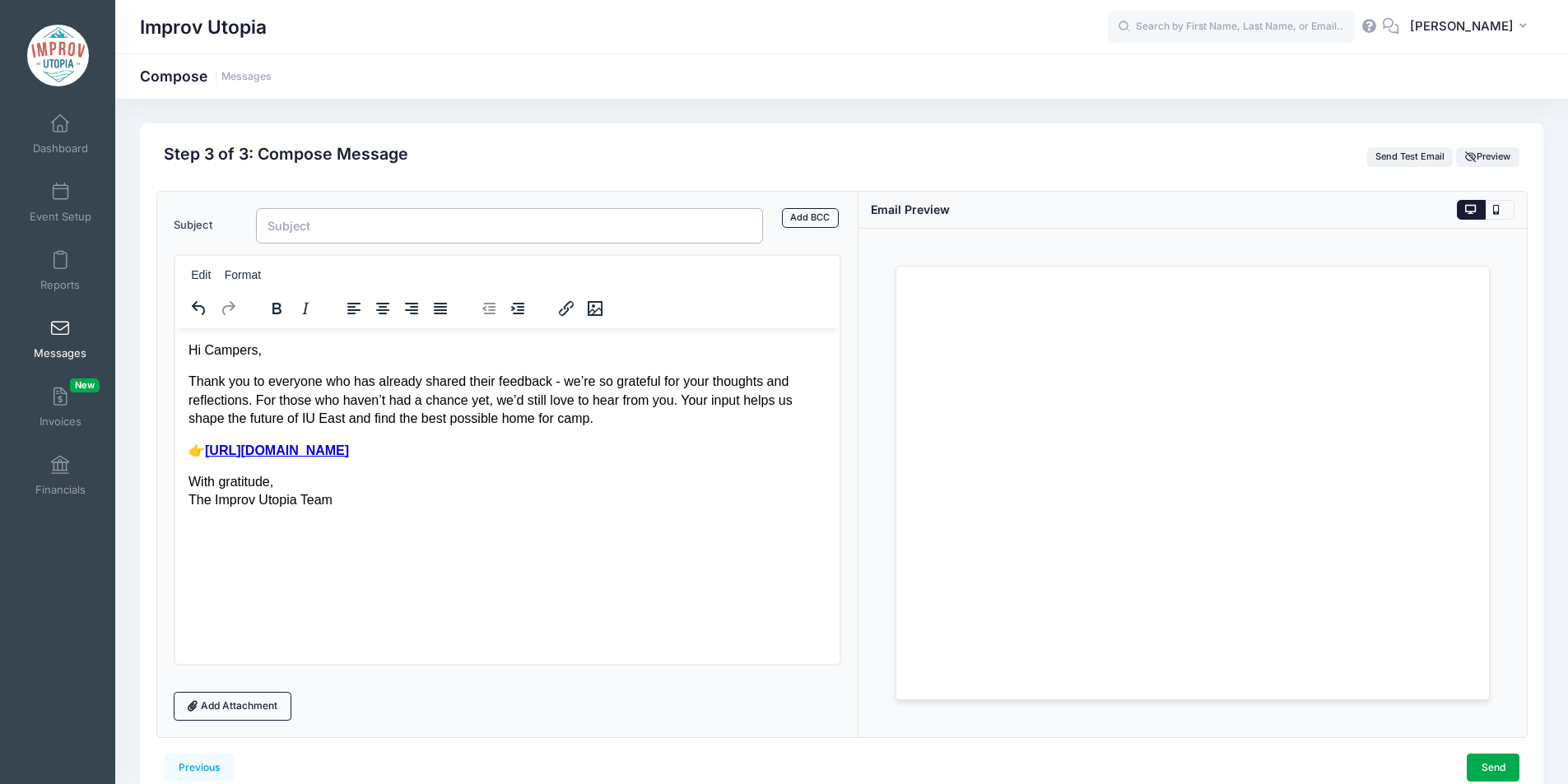
click at [321, 240] on input "Subject" at bounding box center [510, 227] width 508 height 36
type input "IU East Survey Follow-up"
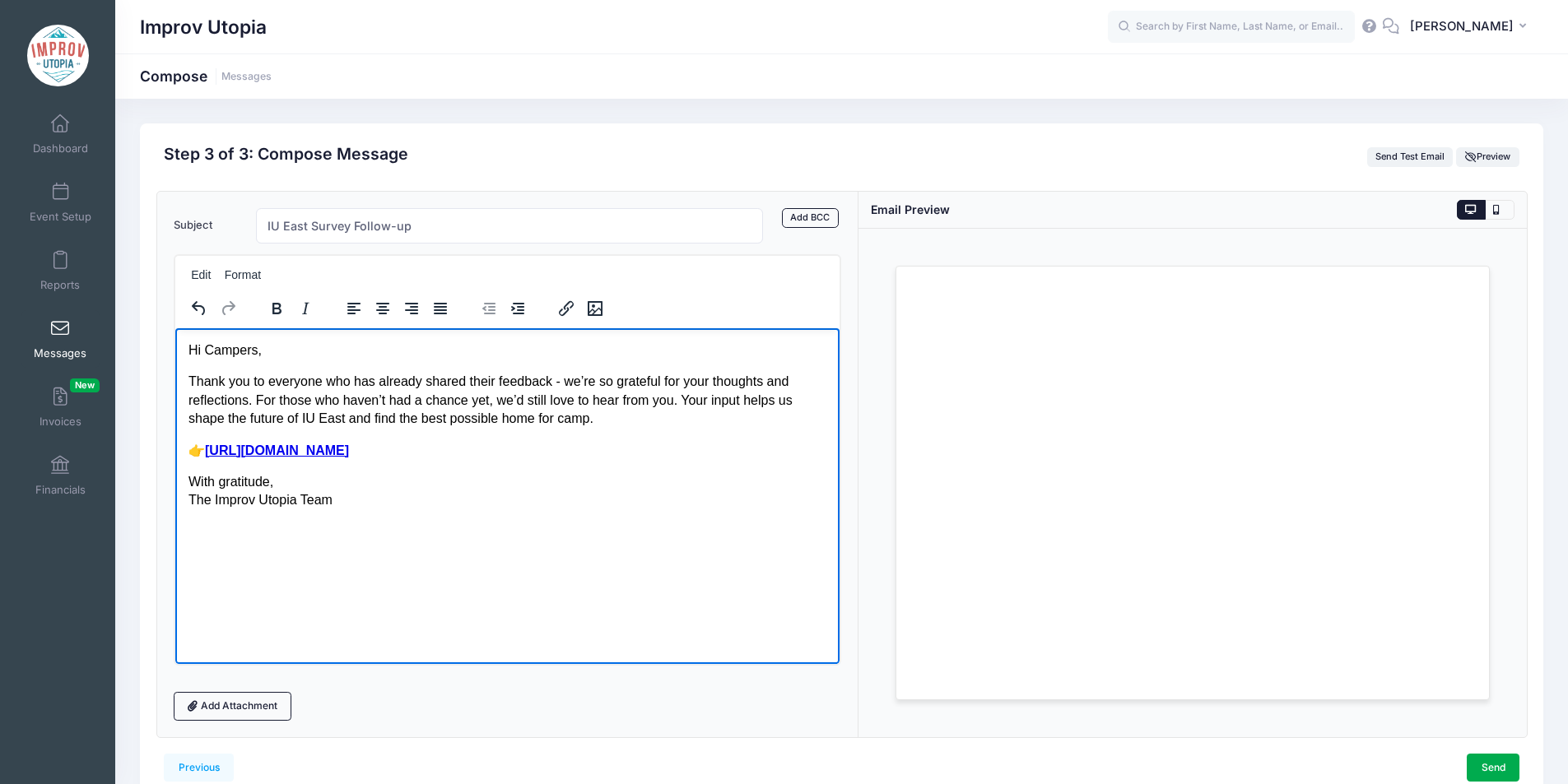
click at [566, 497] on p "With gratitude, The Improv Utopia Team" at bounding box center [507, 490] width 639 height 37
click at [575, 472] on p "With gratitude, The Improv Utopia Team" at bounding box center [507, 490] width 639 height 37
click at [490, 500] on p "With gratitude, The Improv Utopia Team" at bounding box center [507, 490] width 639 height 37
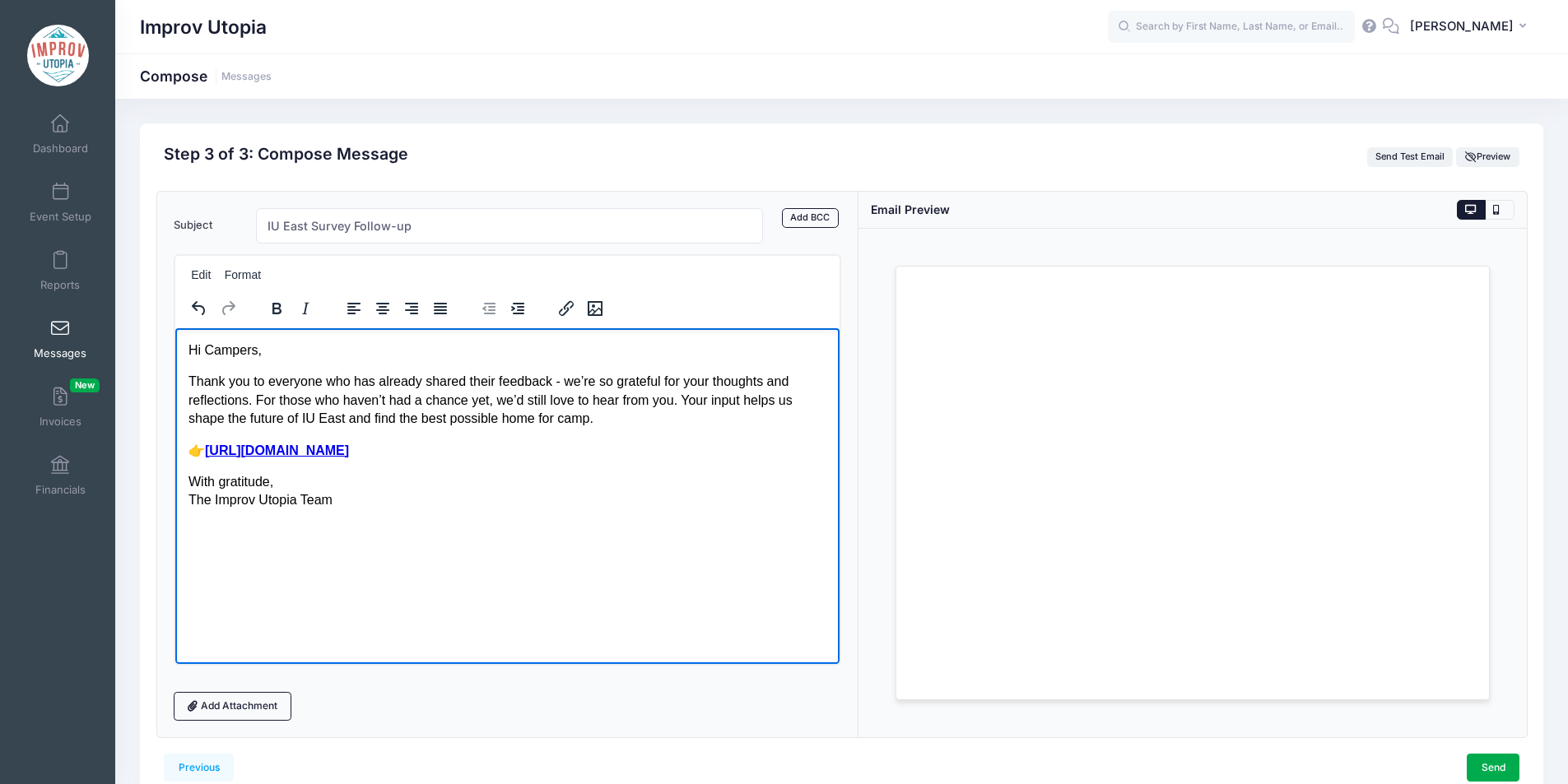
click at [487, 466] on body "Hi Campers, Thank you to everyone who has already shared their feedback - we’re…" at bounding box center [507, 425] width 639 height 169
click at [455, 502] on p "With gratitude, The Improv Utopia Team" at bounding box center [507, 490] width 639 height 37
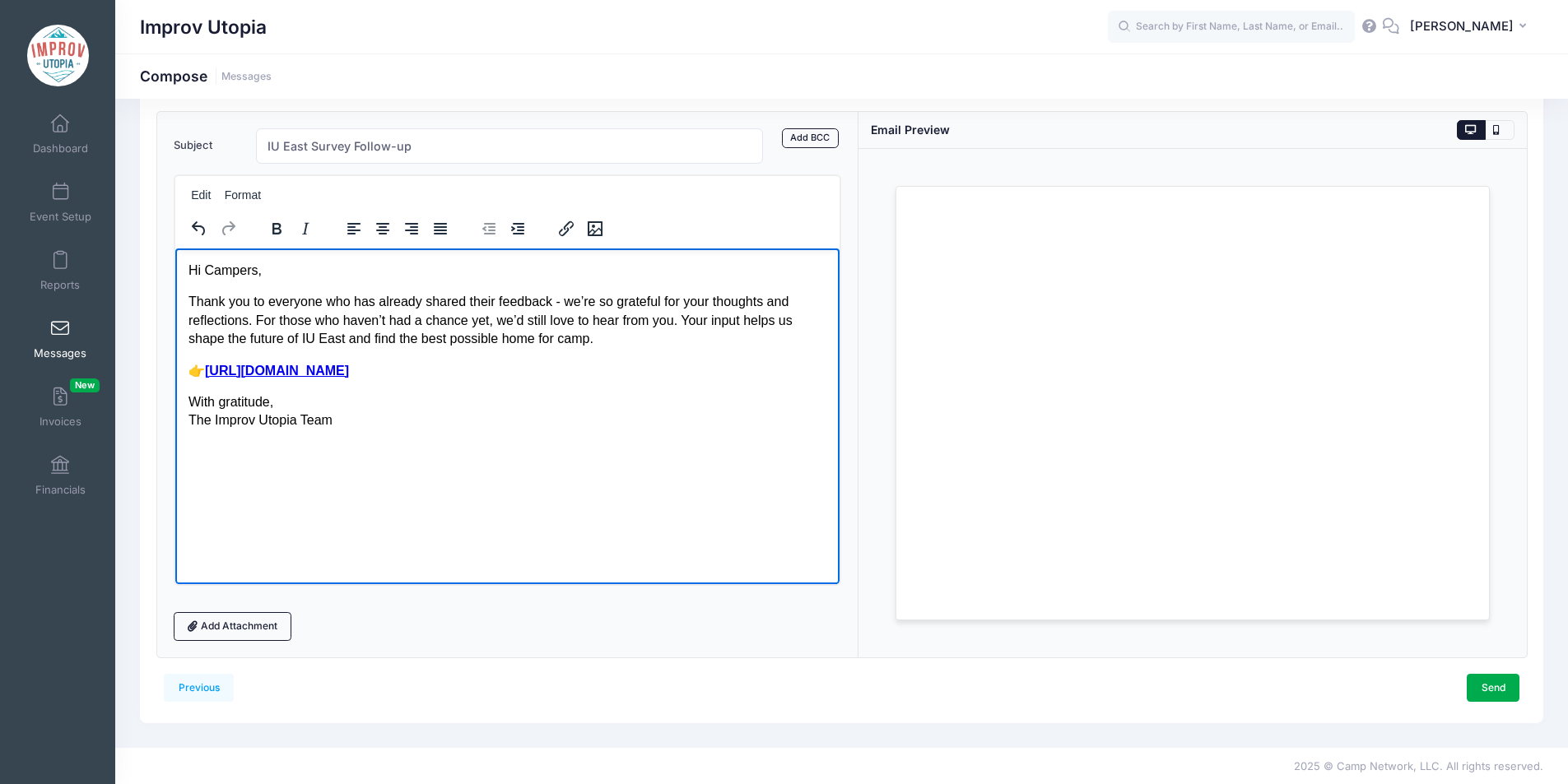
scroll to position [81, 0]
click at [1488, 688] on link "Send" at bounding box center [1492, 687] width 53 height 28
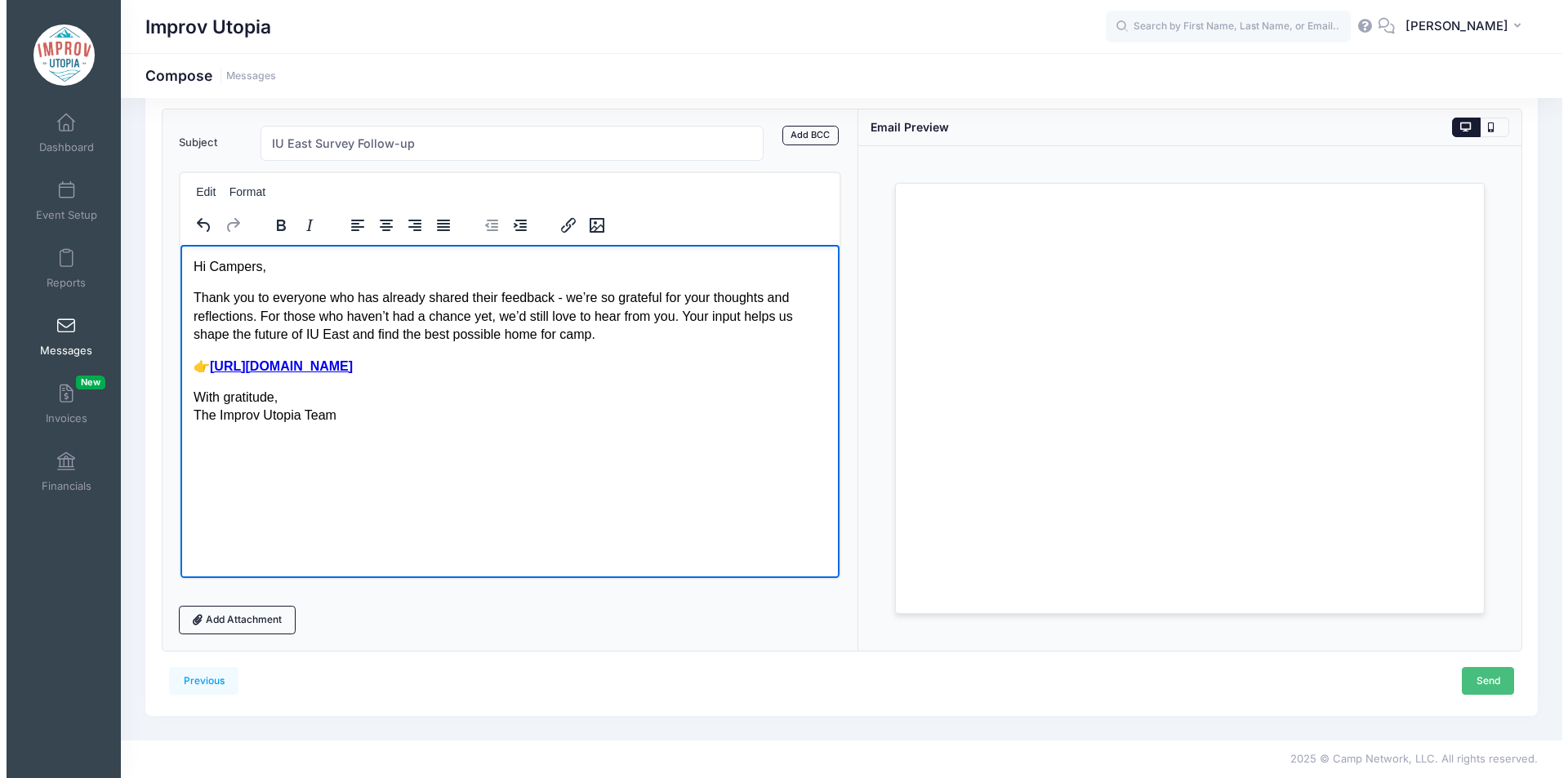
scroll to position [0, 0]
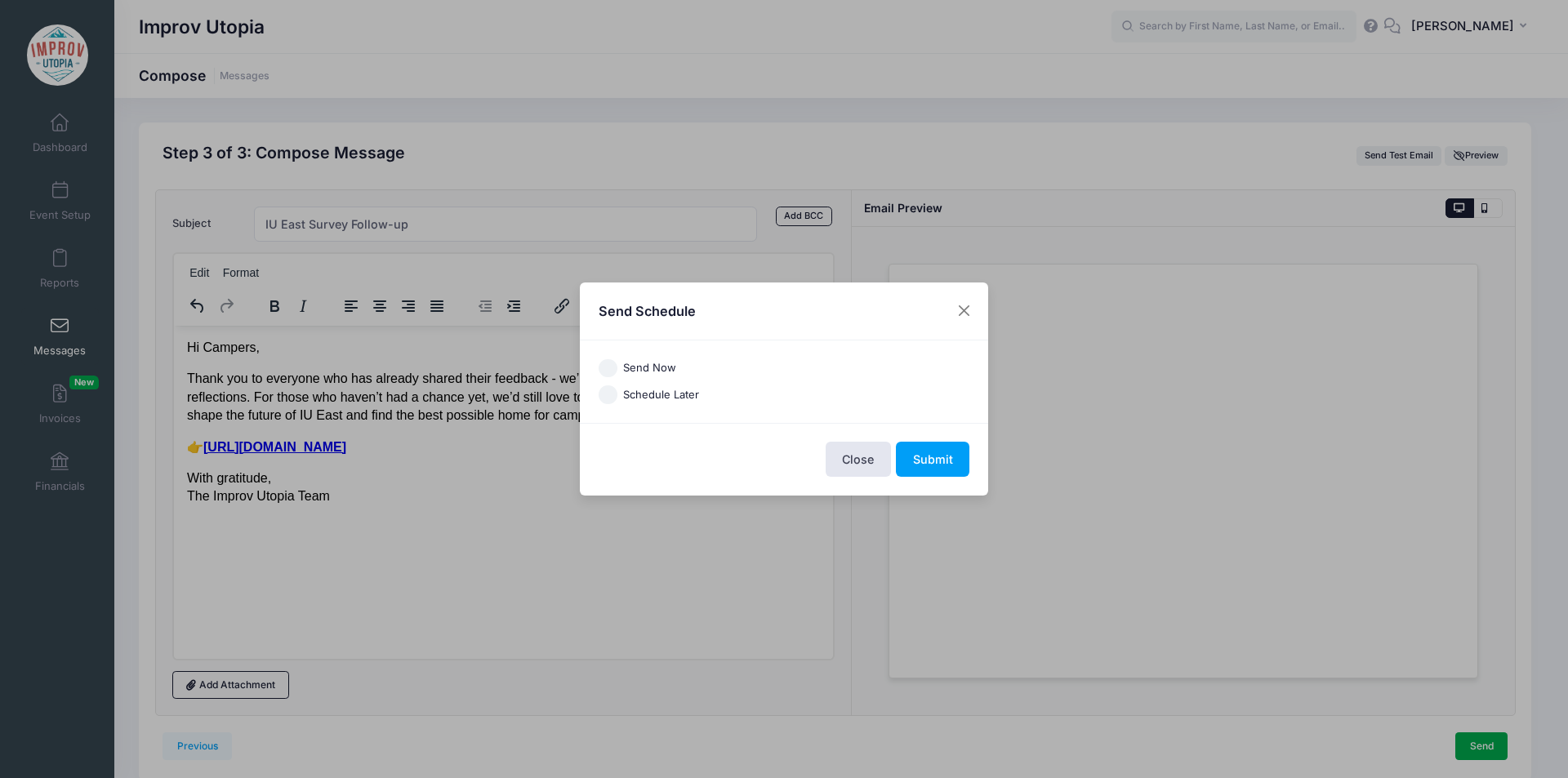
click at [630, 370] on label "Send Now" at bounding box center [650, 368] width 53 height 17
click at [617, 370] on input "Send Now" at bounding box center [607, 368] width 19 height 19
radio input "true"
click at [926, 449] on button "Submit" at bounding box center [933, 460] width 74 height 35
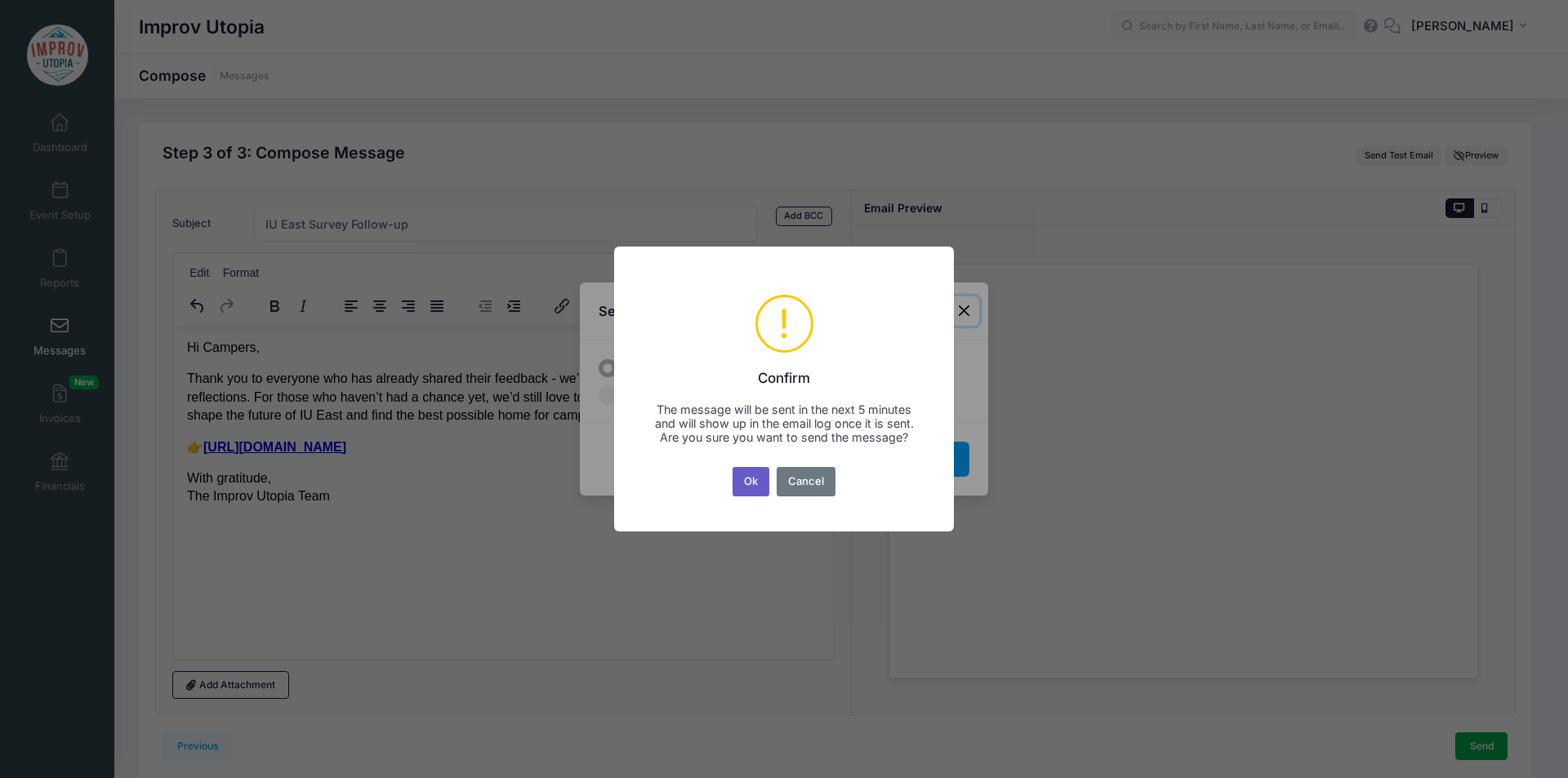
click at [752, 488] on button "Ok" at bounding box center [751, 482] width 37 height 30
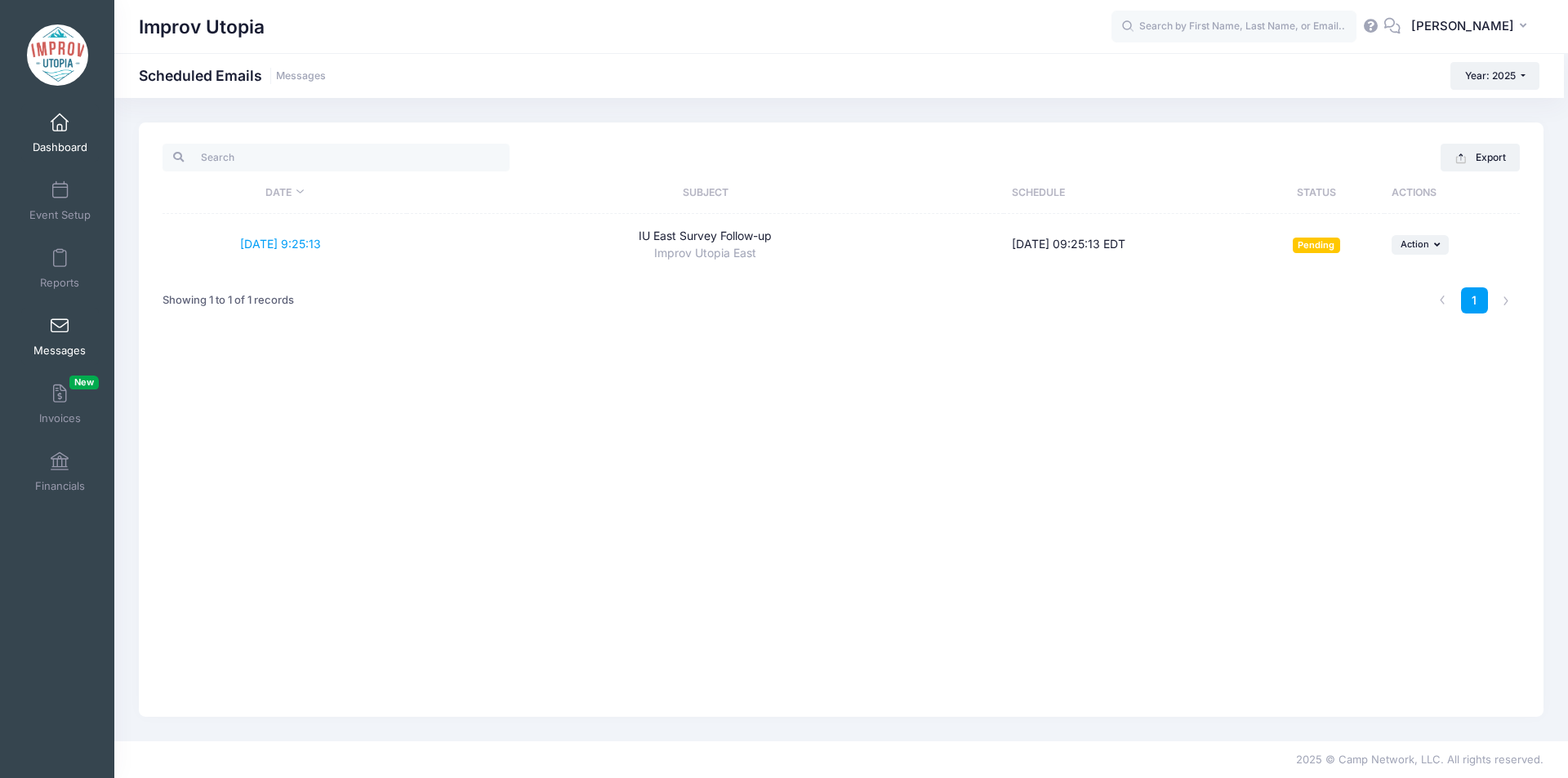
click at [59, 123] on span at bounding box center [59, 123] width 0 height 18
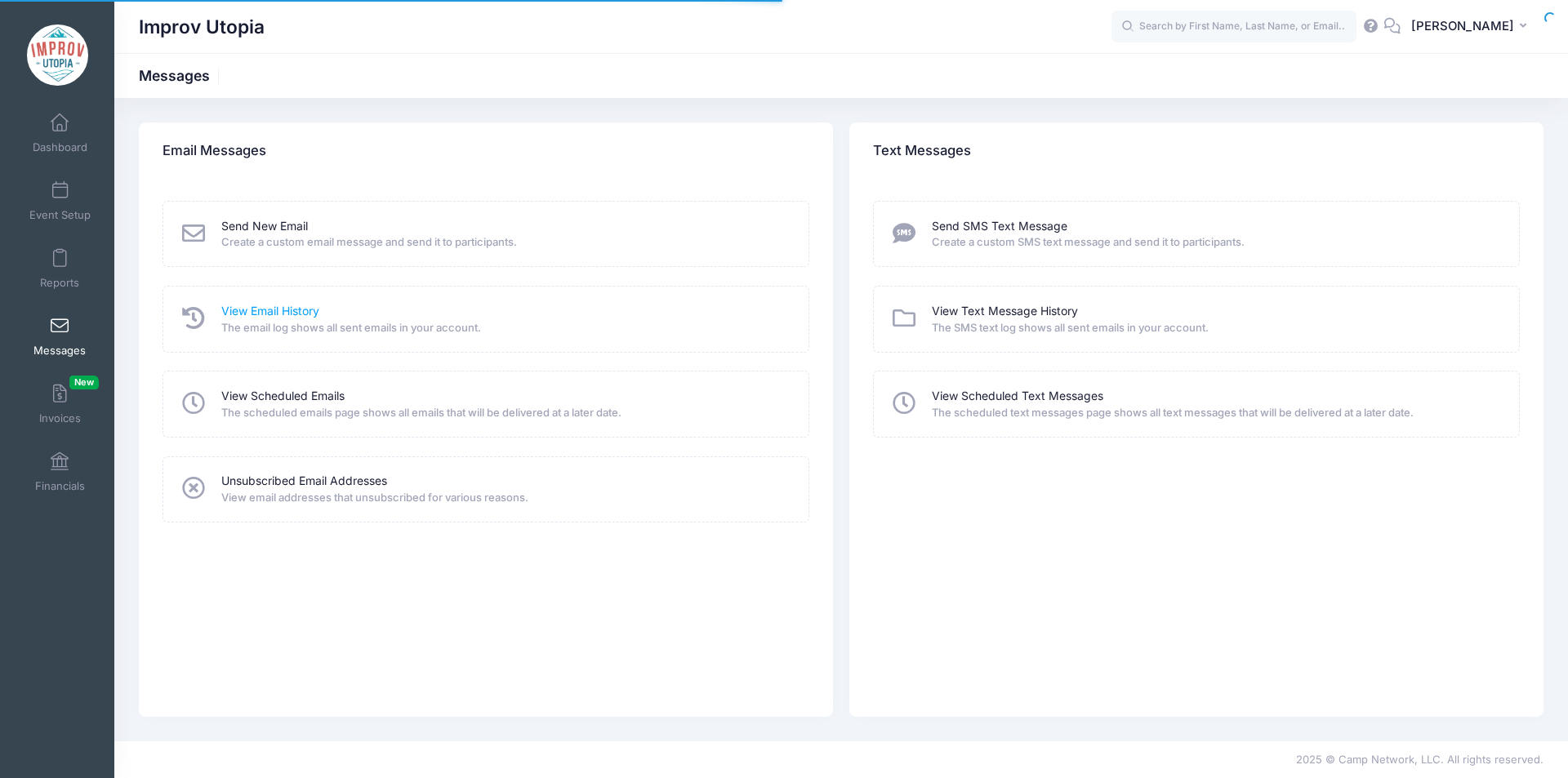
click at [252, 303] on link "View Email History" at bounding box center [269, 311] width 98 height 17
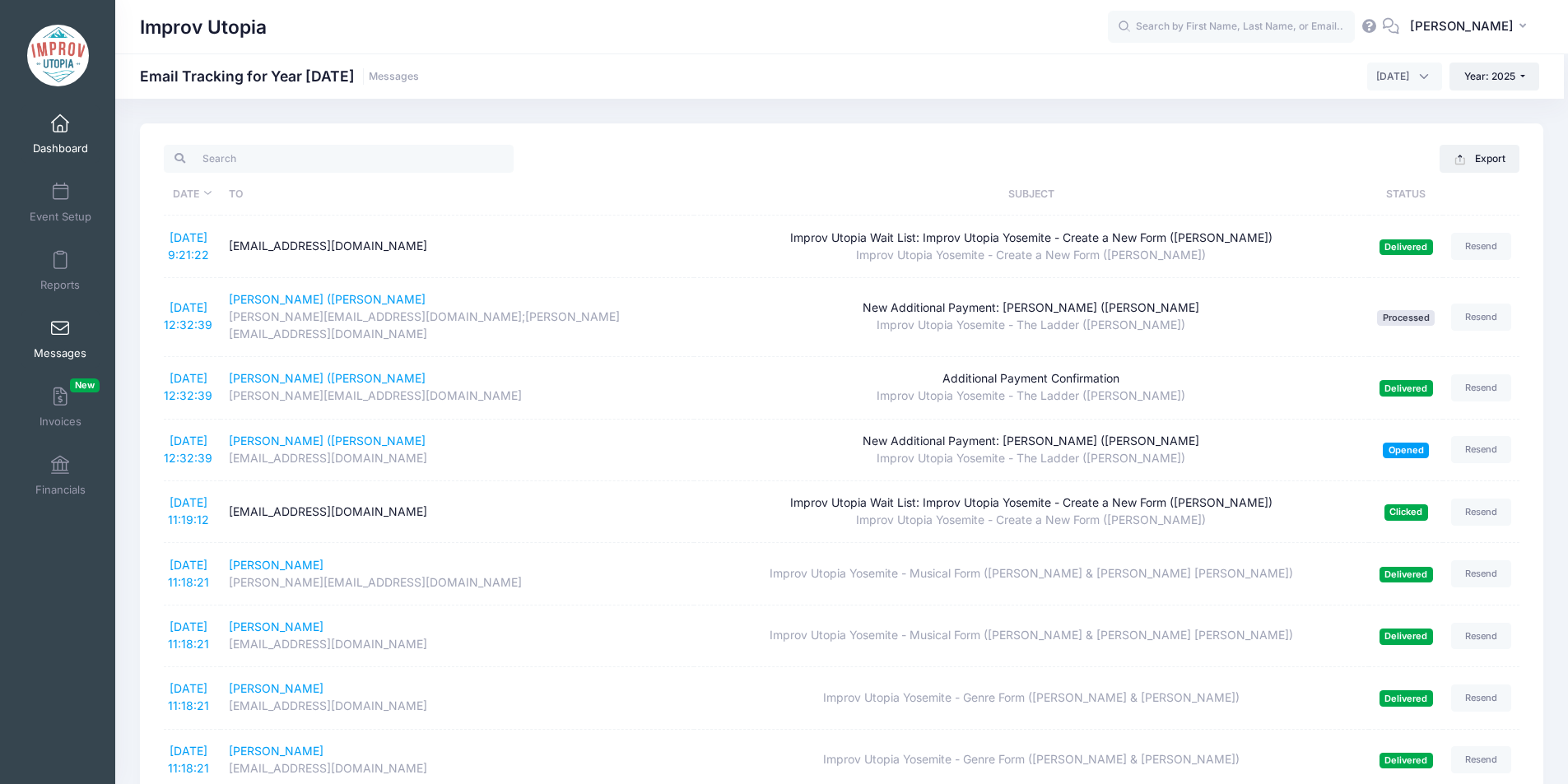
click at [60, 127] on span at bounding box center [60, 124] width 0 height 18
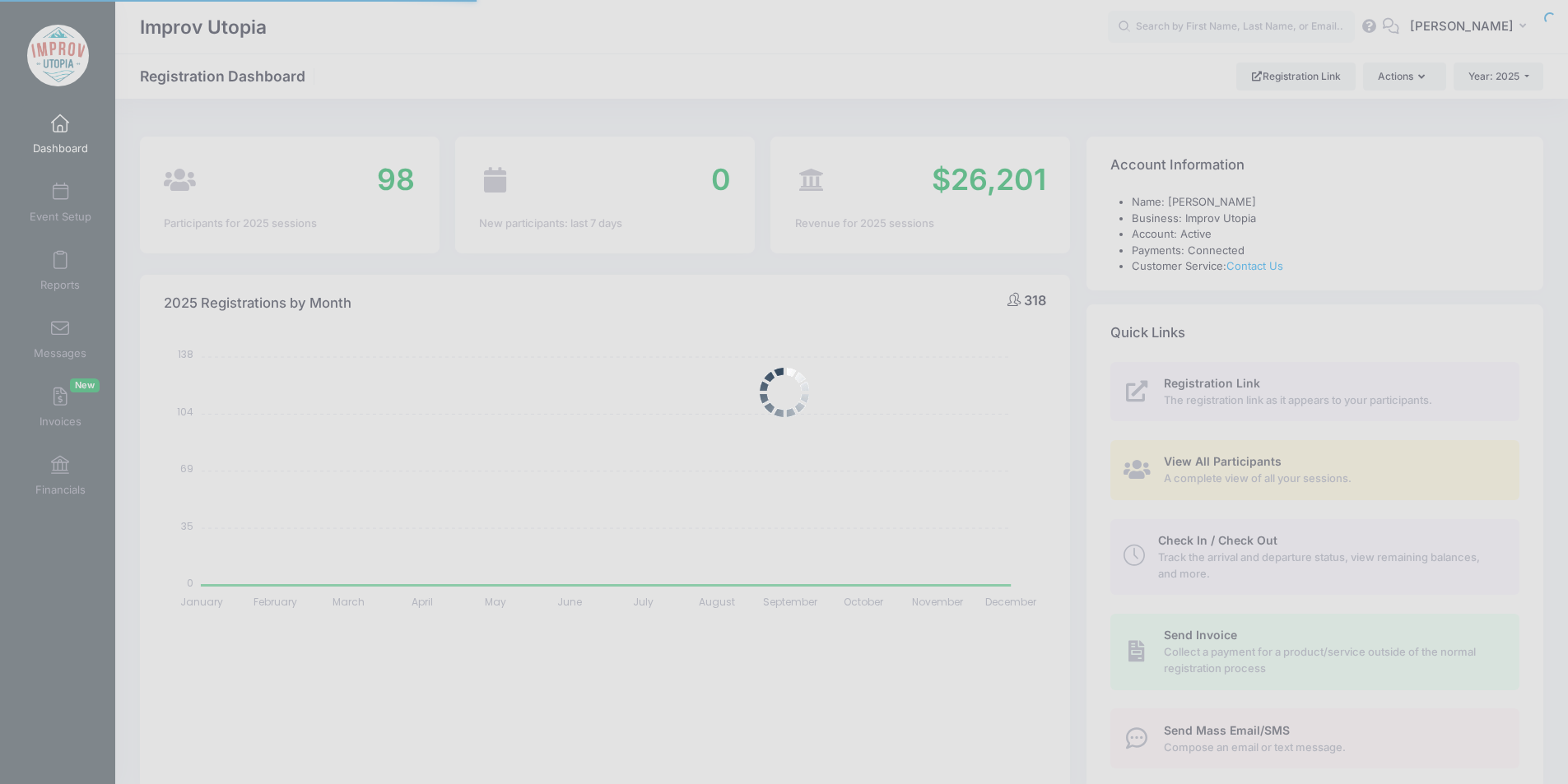
select select
